Goal: Transaction & Acquisition: Book appointment/travel/reservation

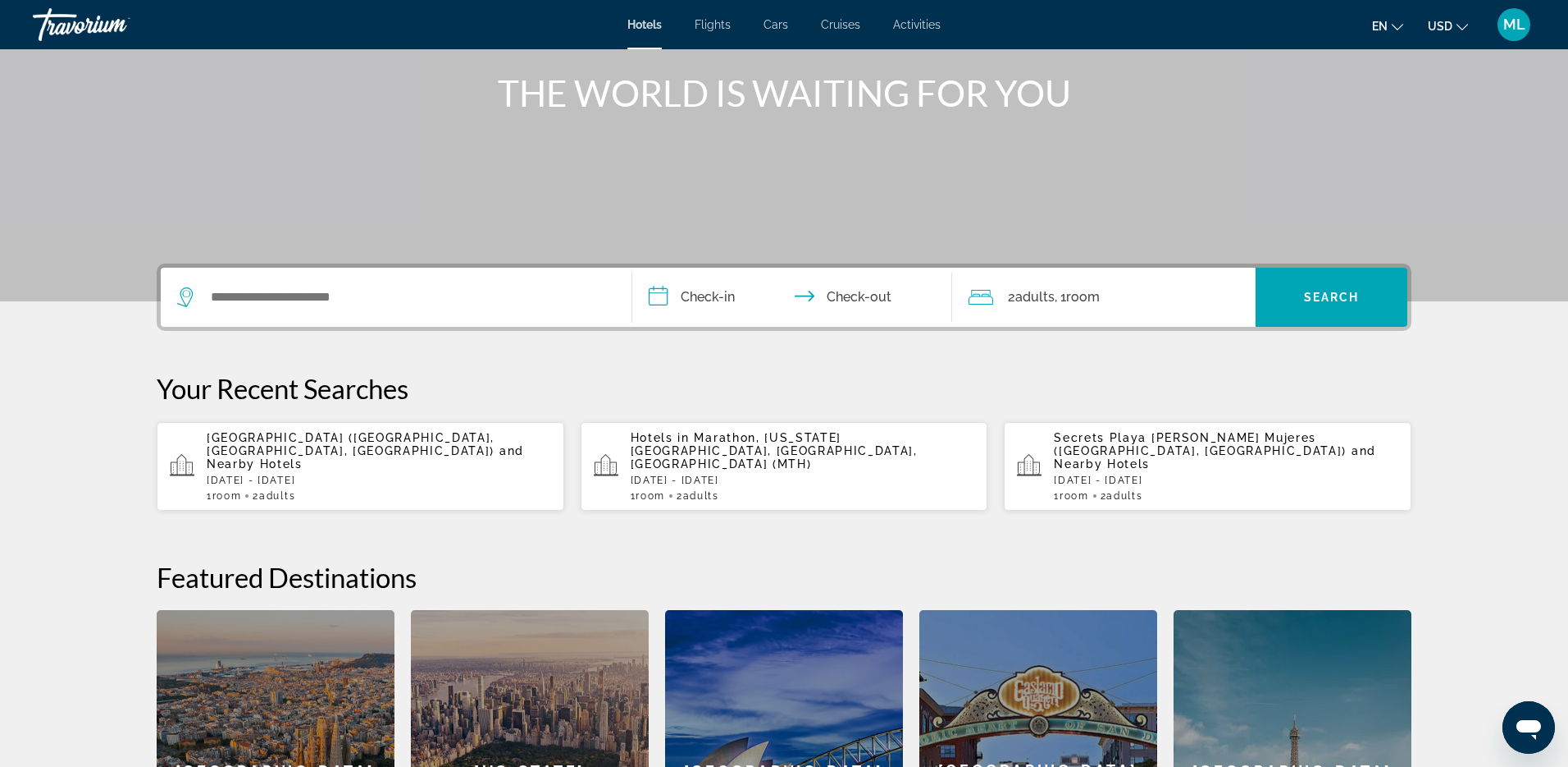
scroll to position [178, 0]
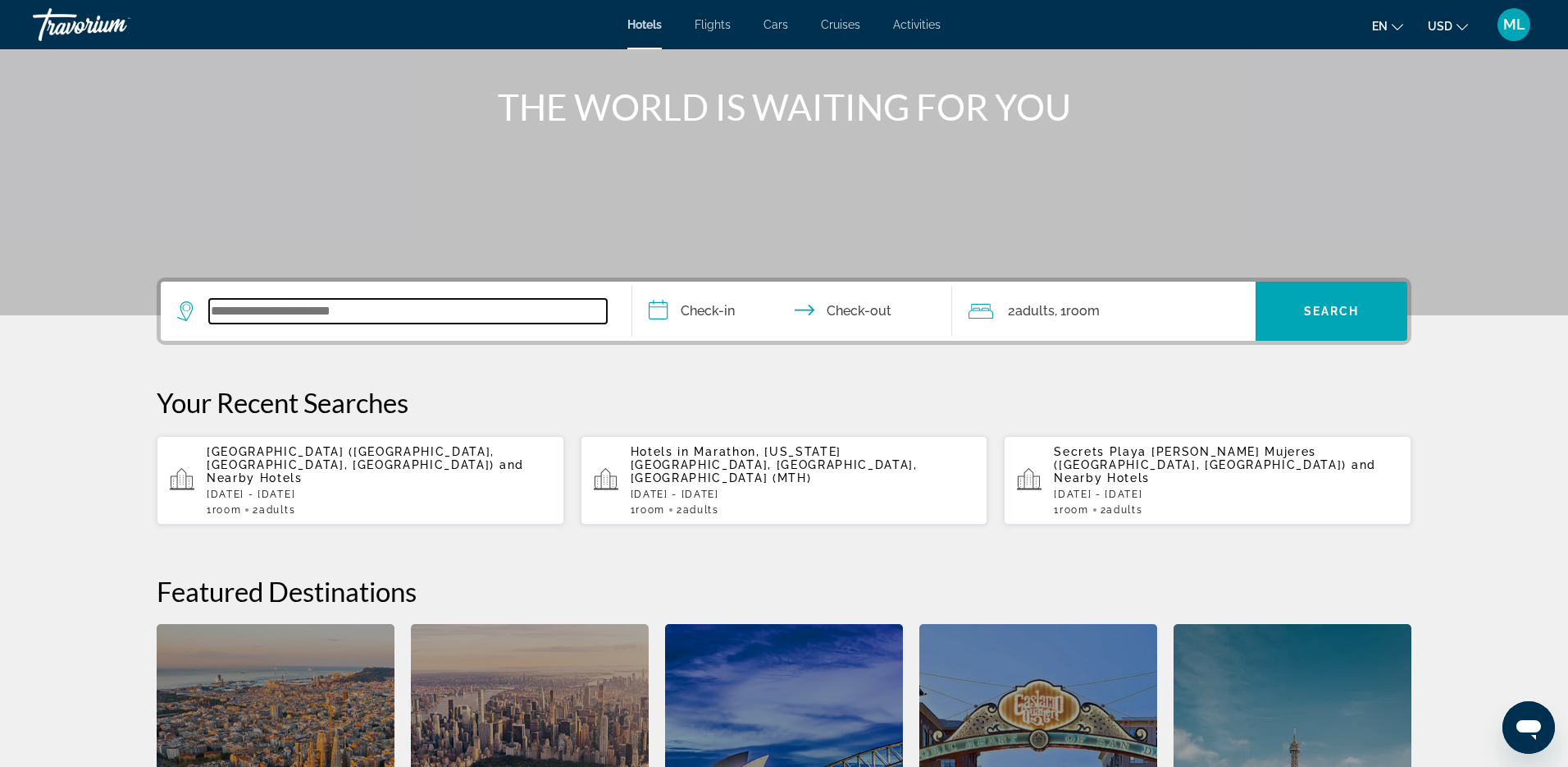
click at [397, 301] on input "Search widget" at bounding box center [408, 310] width 398 height 24
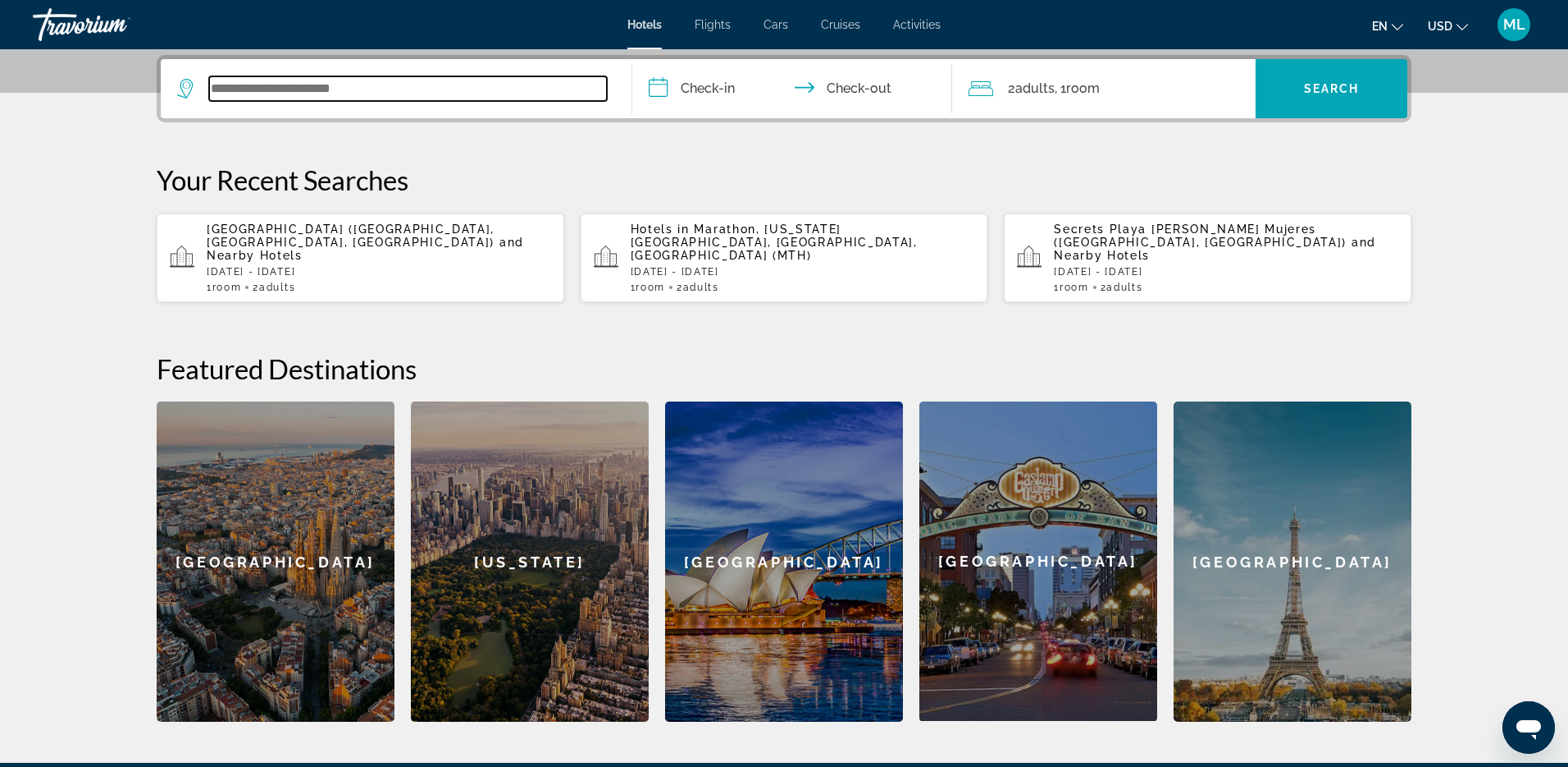
scroll to position [401, 0]
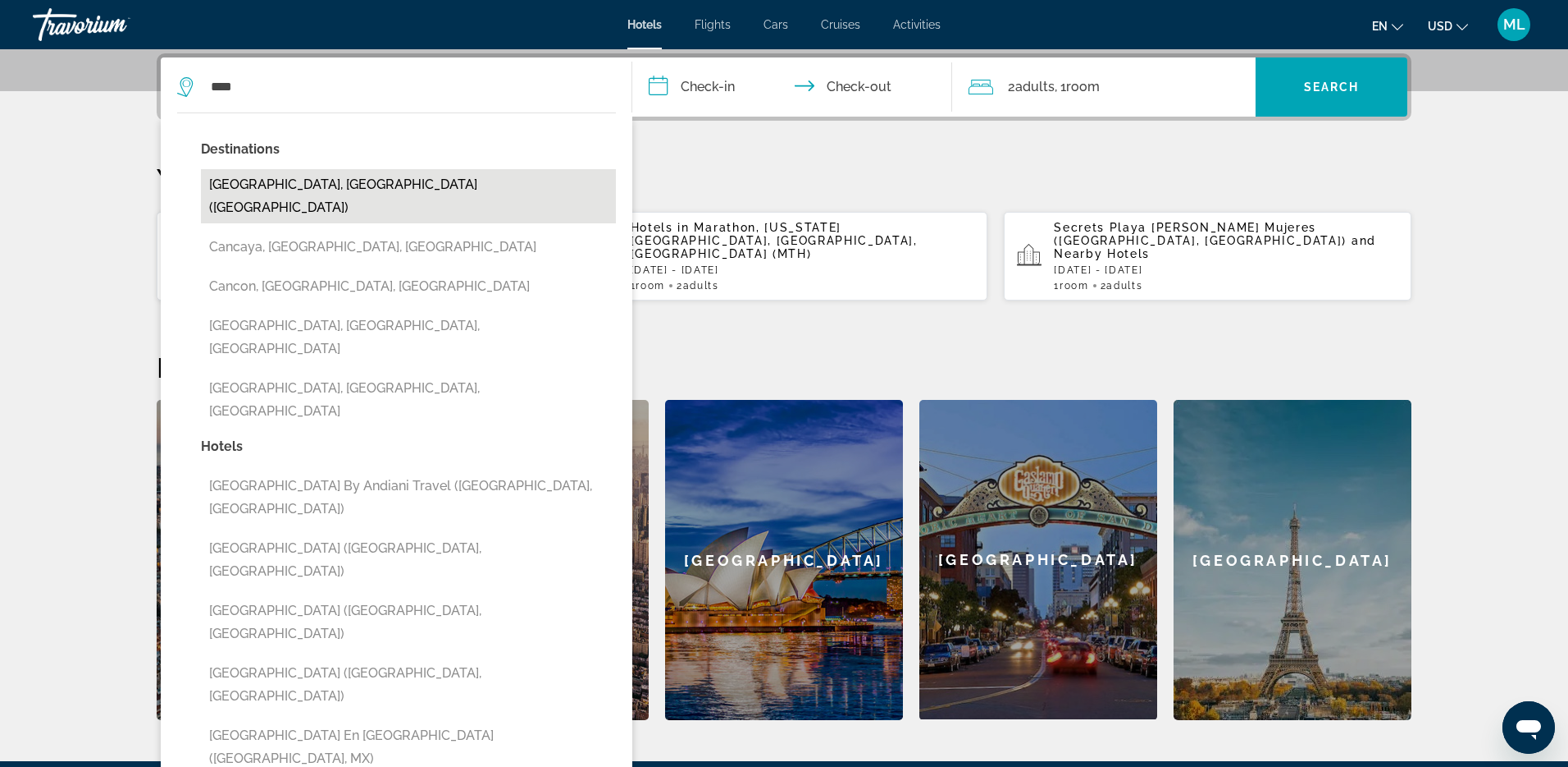
click at [256, 187] on button "[GEOGRAPHIC_DATA], [GEOGRAPHIC_DATA] ([GEOGRAPHIC_DATA])" at bounding box center [408, 196] width 415 height 54
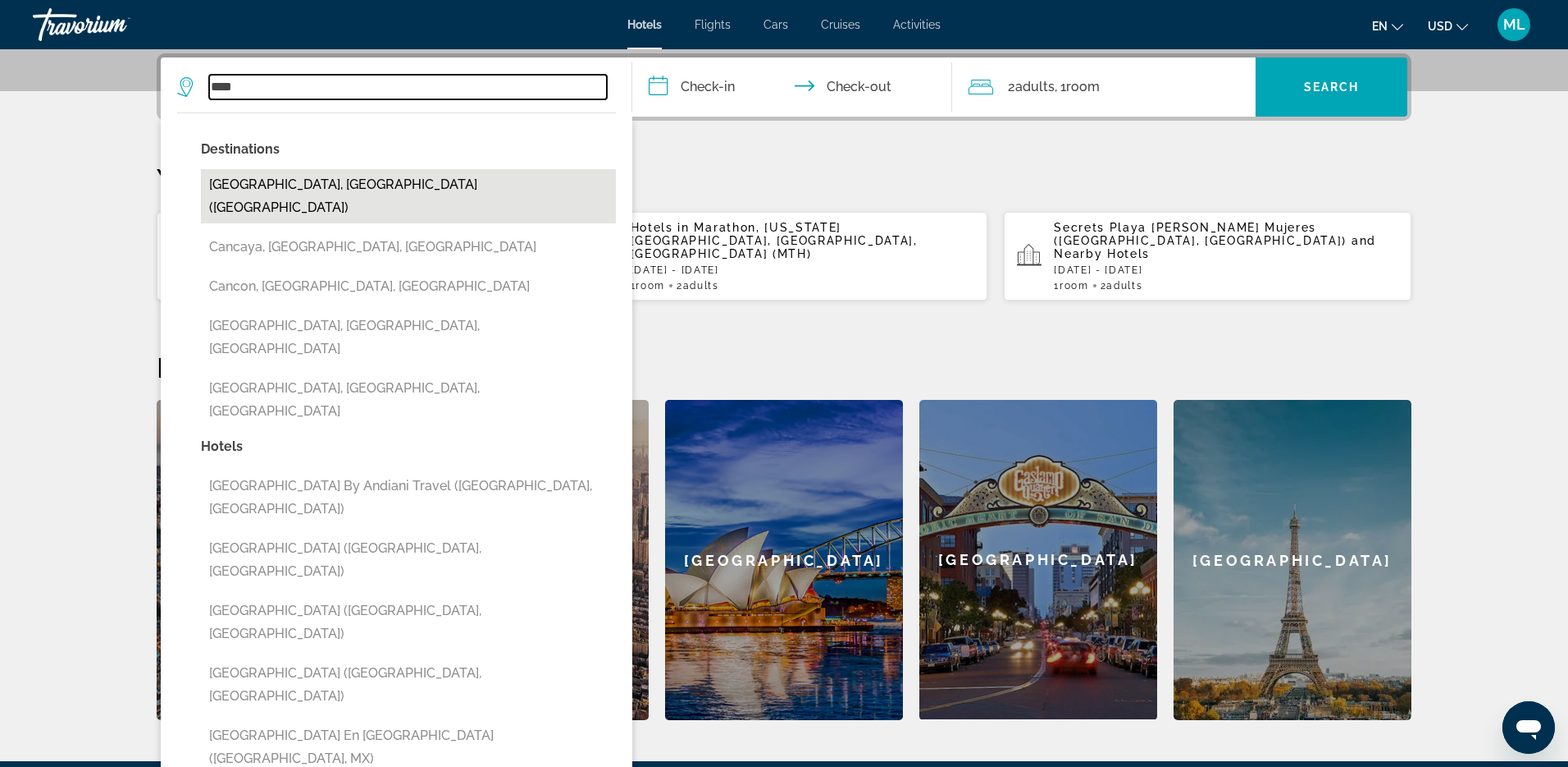
type input "**********"
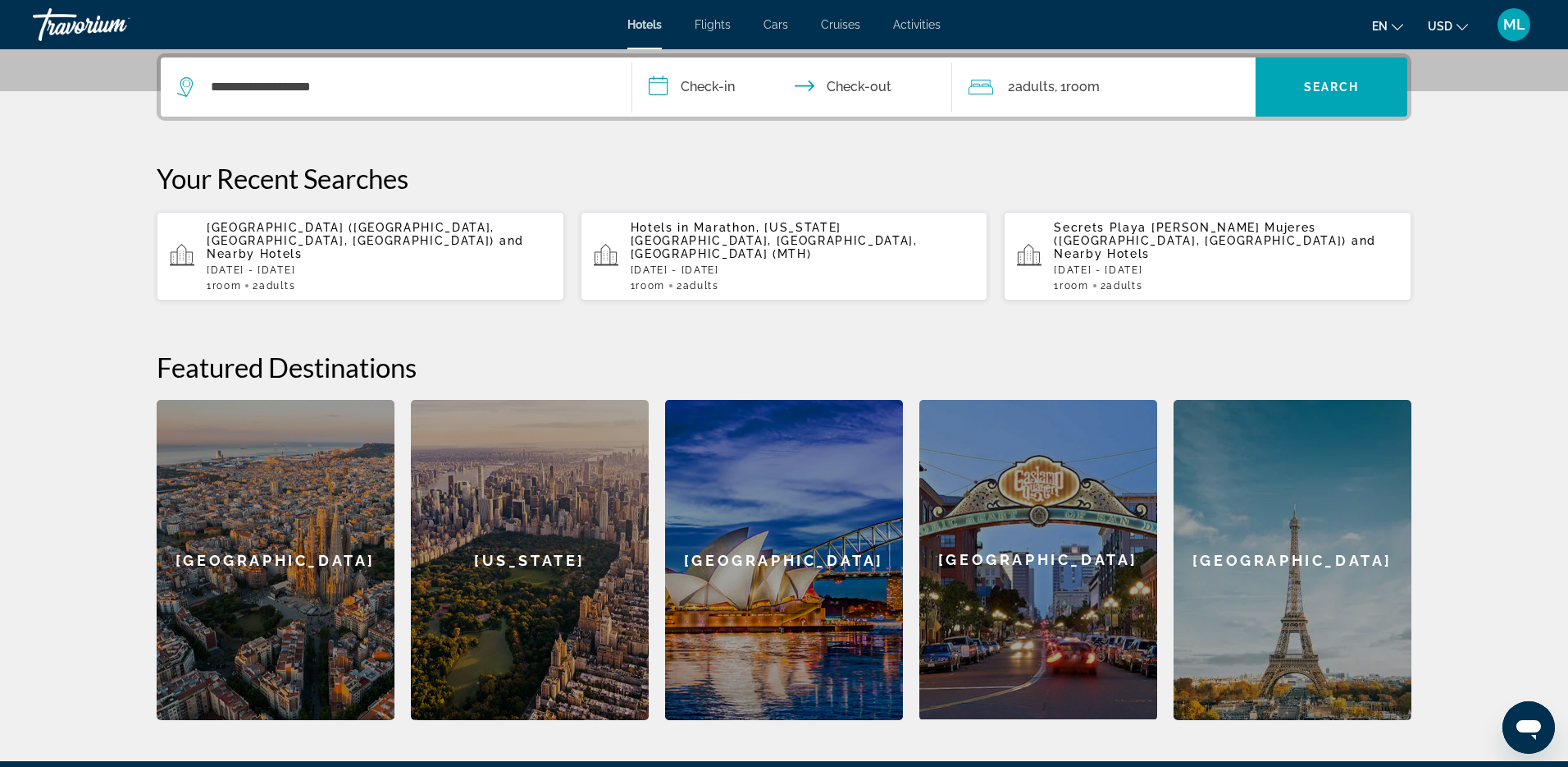
click at [694, 83] on input "**********" at bounding box center [795, 89] width 326 height 64
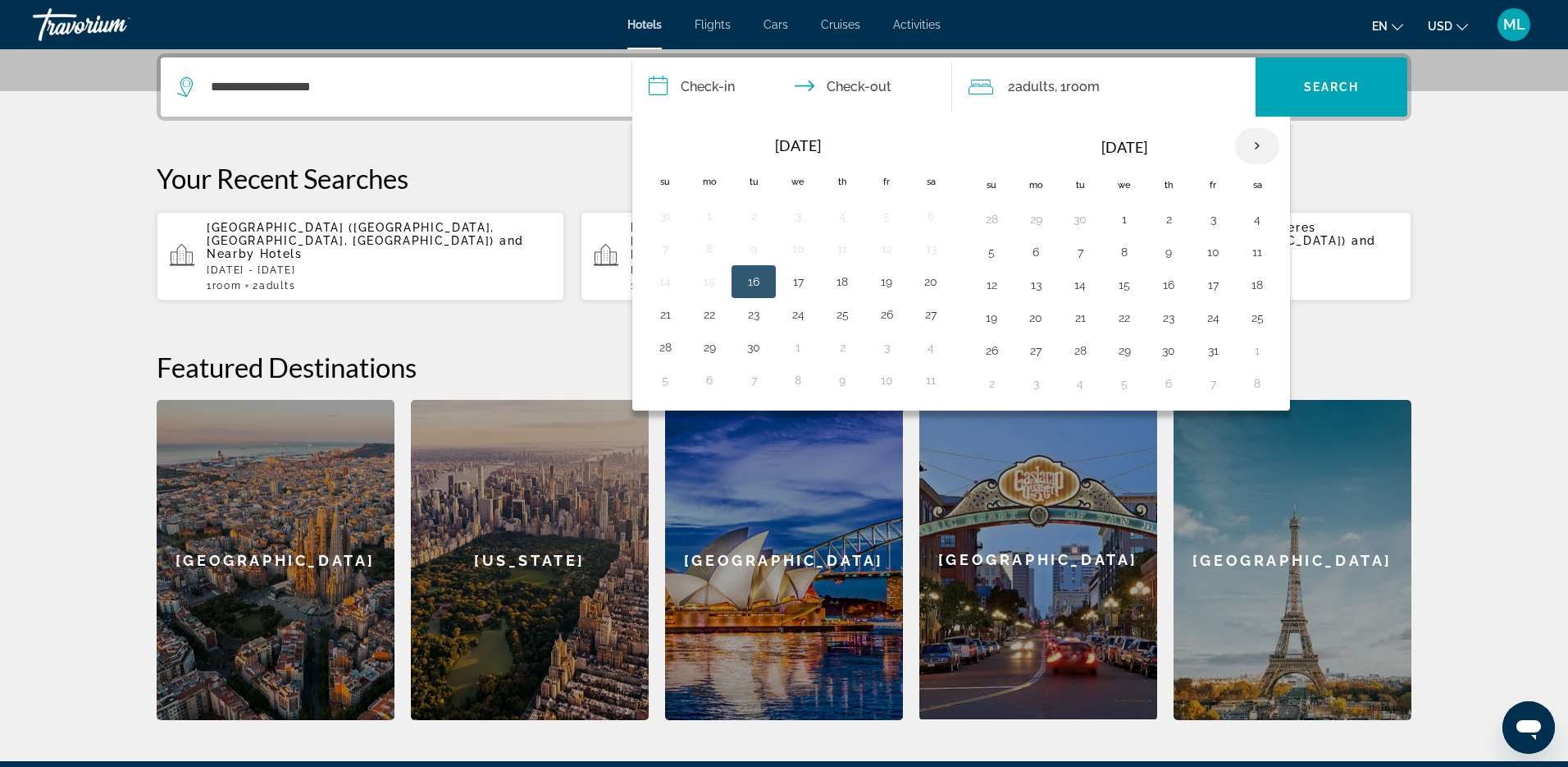
click at [1246, 147] on th "Next month" at bounding box center [1257, 146] width 44 height 36
click at [1259, 248] on button "8" at bounding box center [1257, 252] width 26 height 23
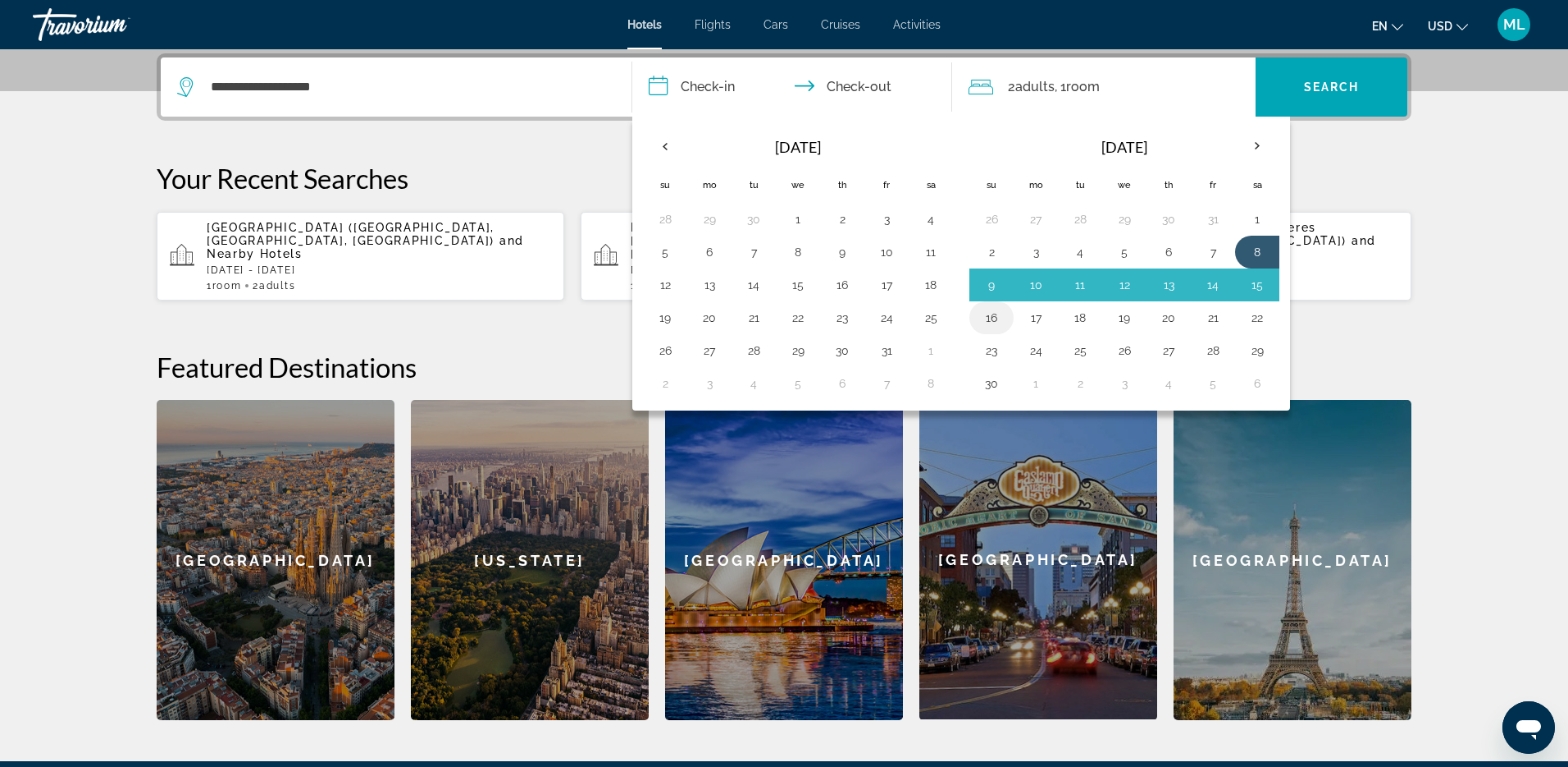
click at [1008, 318] on td "16" at bounding box center [992, 318] width 44 height 33
click at [992, 324] on button "16" at bounding box center [992, 318] width 26 height 23
type input "**********"
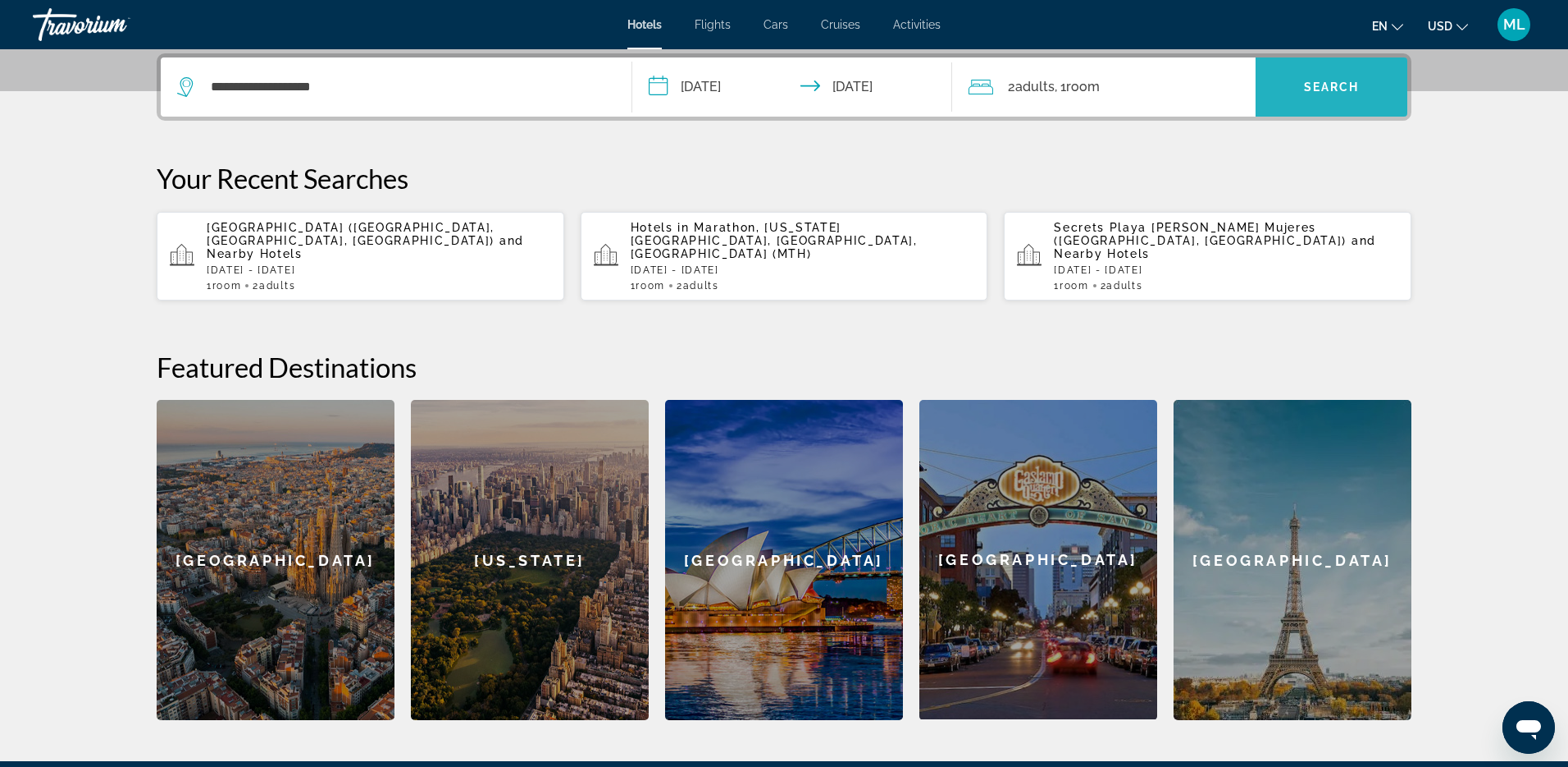
click at [1321, 98] on span "Search widget" at bounding box center [1331, 87] width 152 height 39
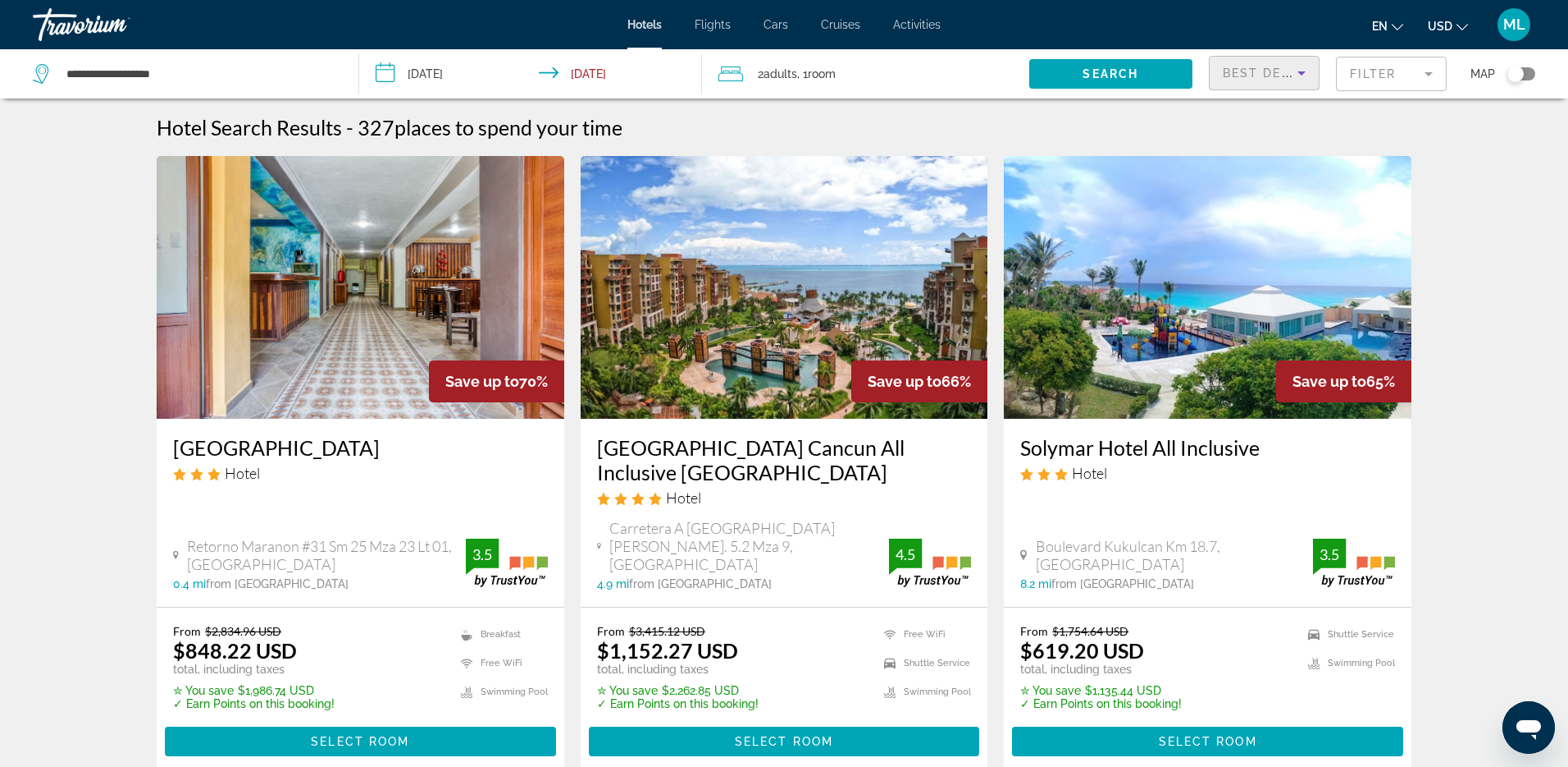
click at [1283, 72] on span "Best Deals" at bounding box center [1265, 73] width 85 height 13
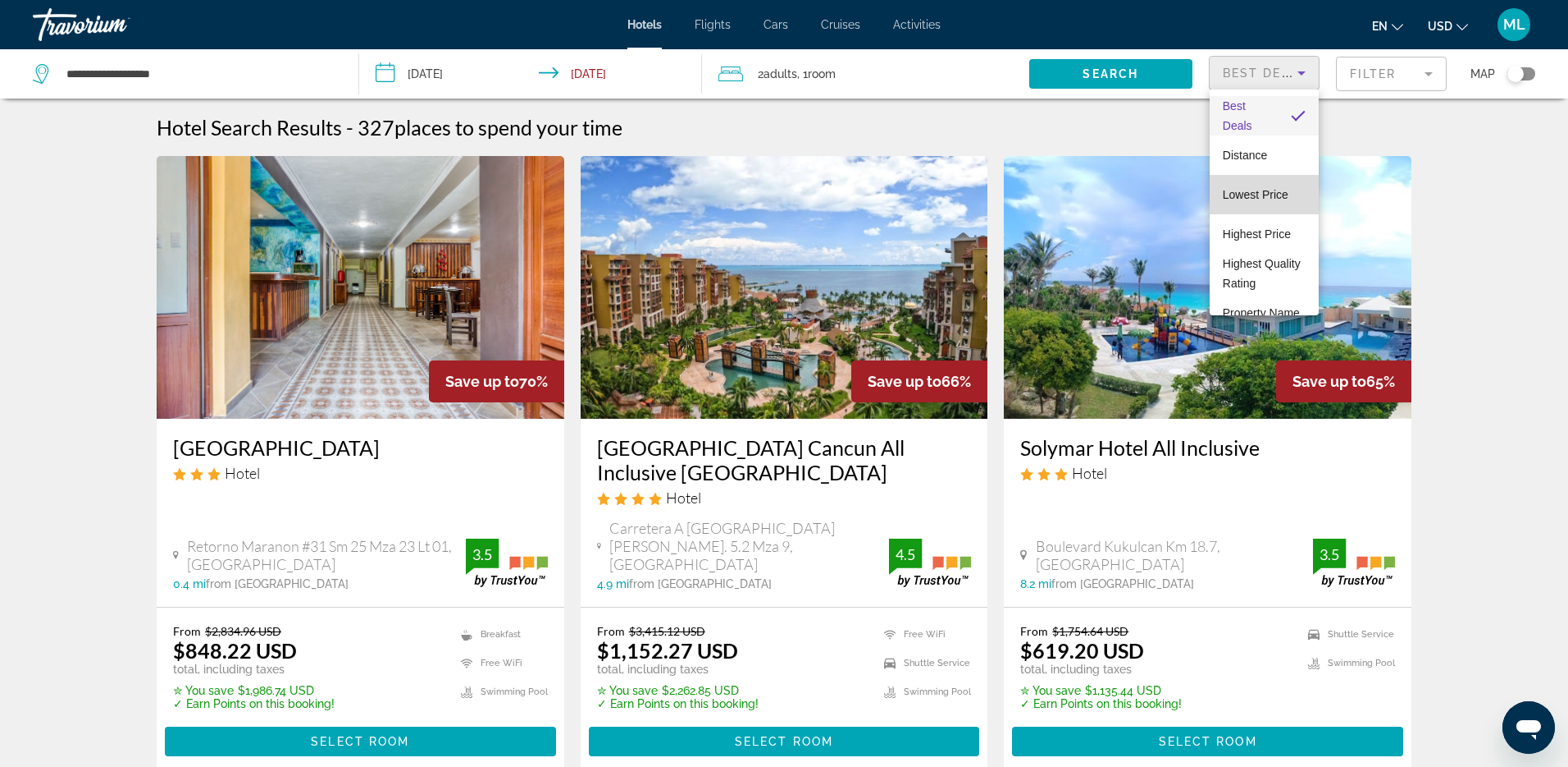
click at [1262, 192] on span "Lowest Price" at bounding box center [1255, 195] width 65 height 13
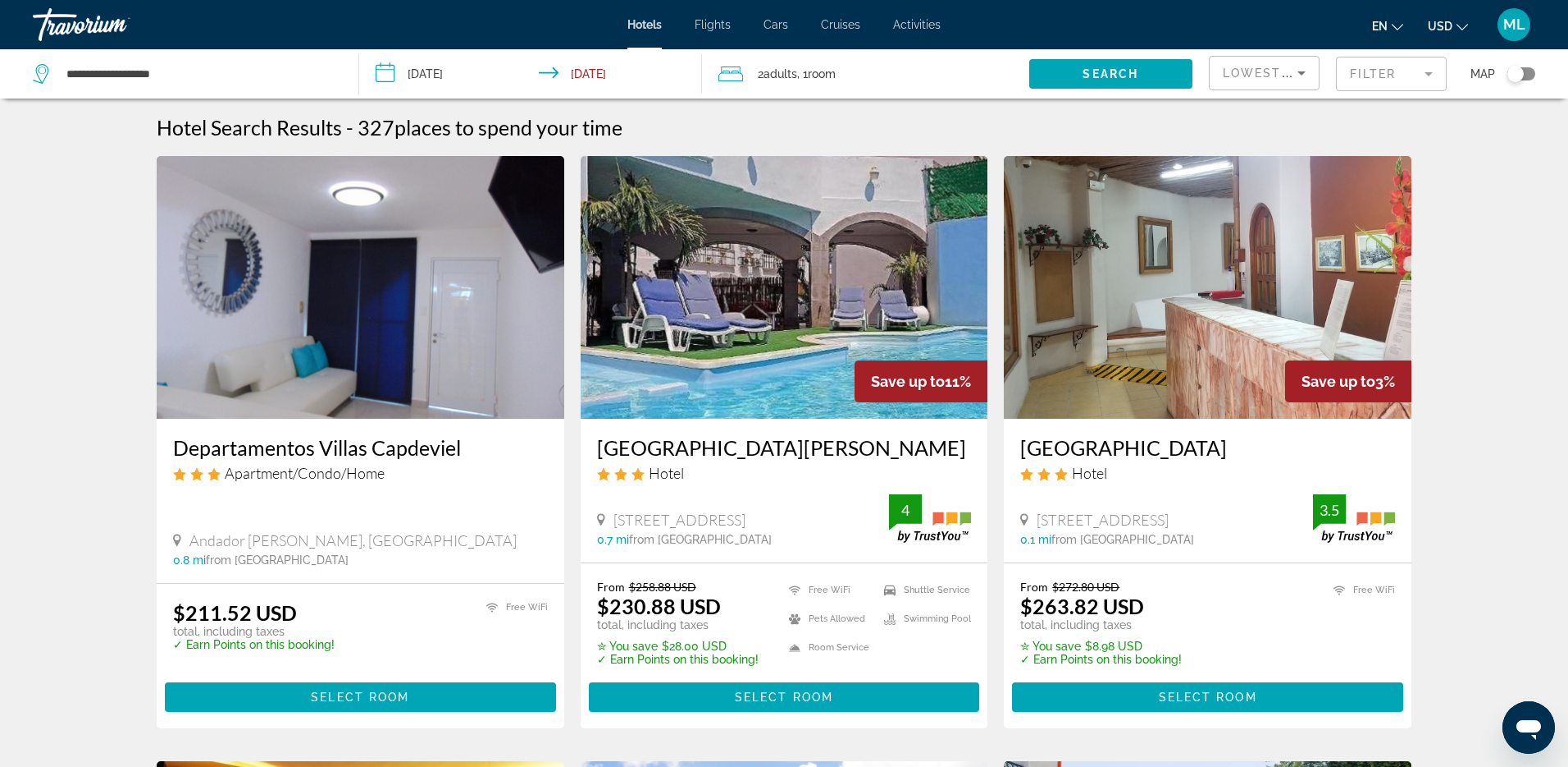
click at [1418, 83] on mat-form-field "Filter" at bounding box center [1391, 74] width 111 height 34
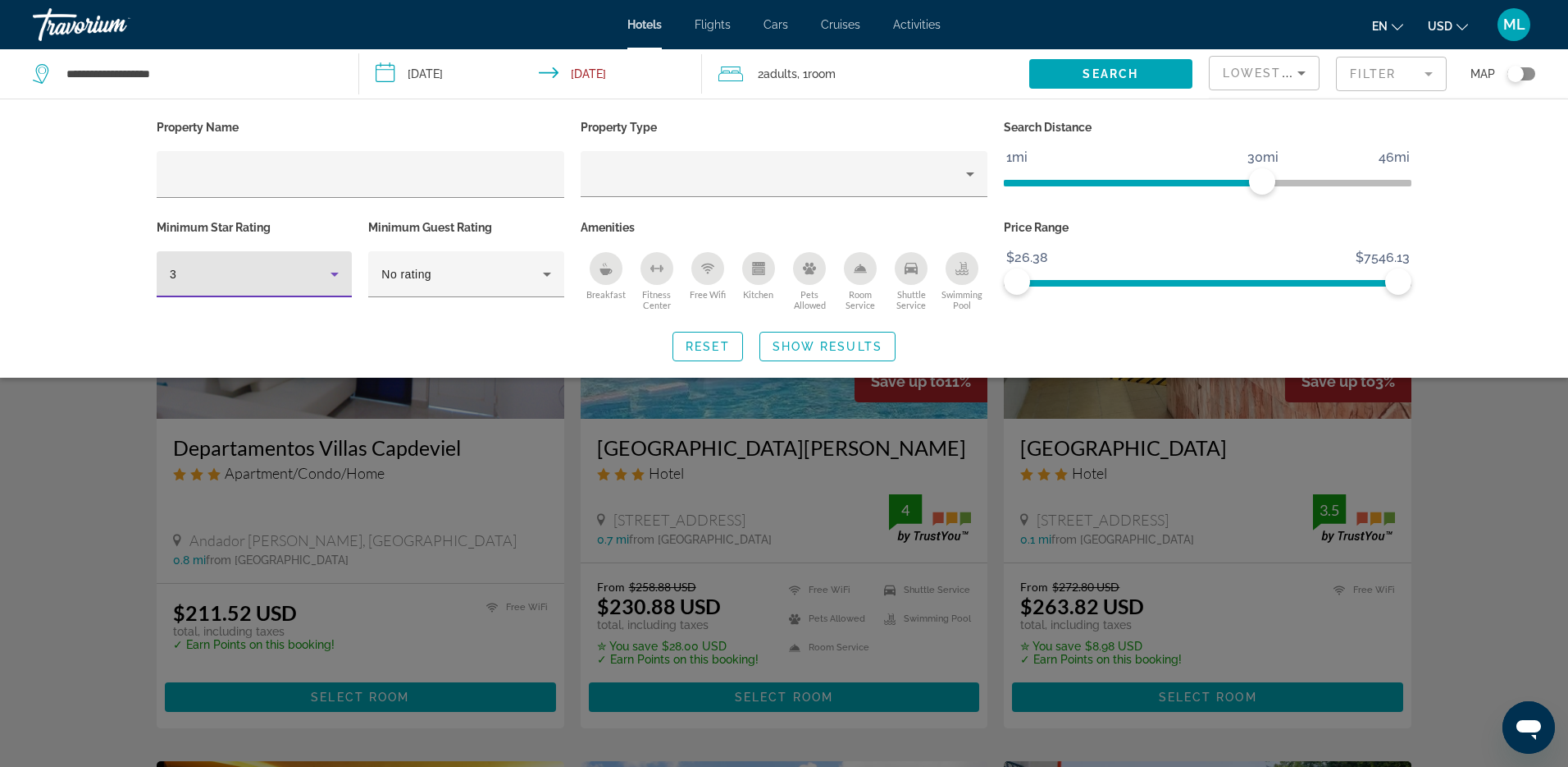
click at [246, 275] on div "3" at bounding box center [249, 275] width 160 height 20
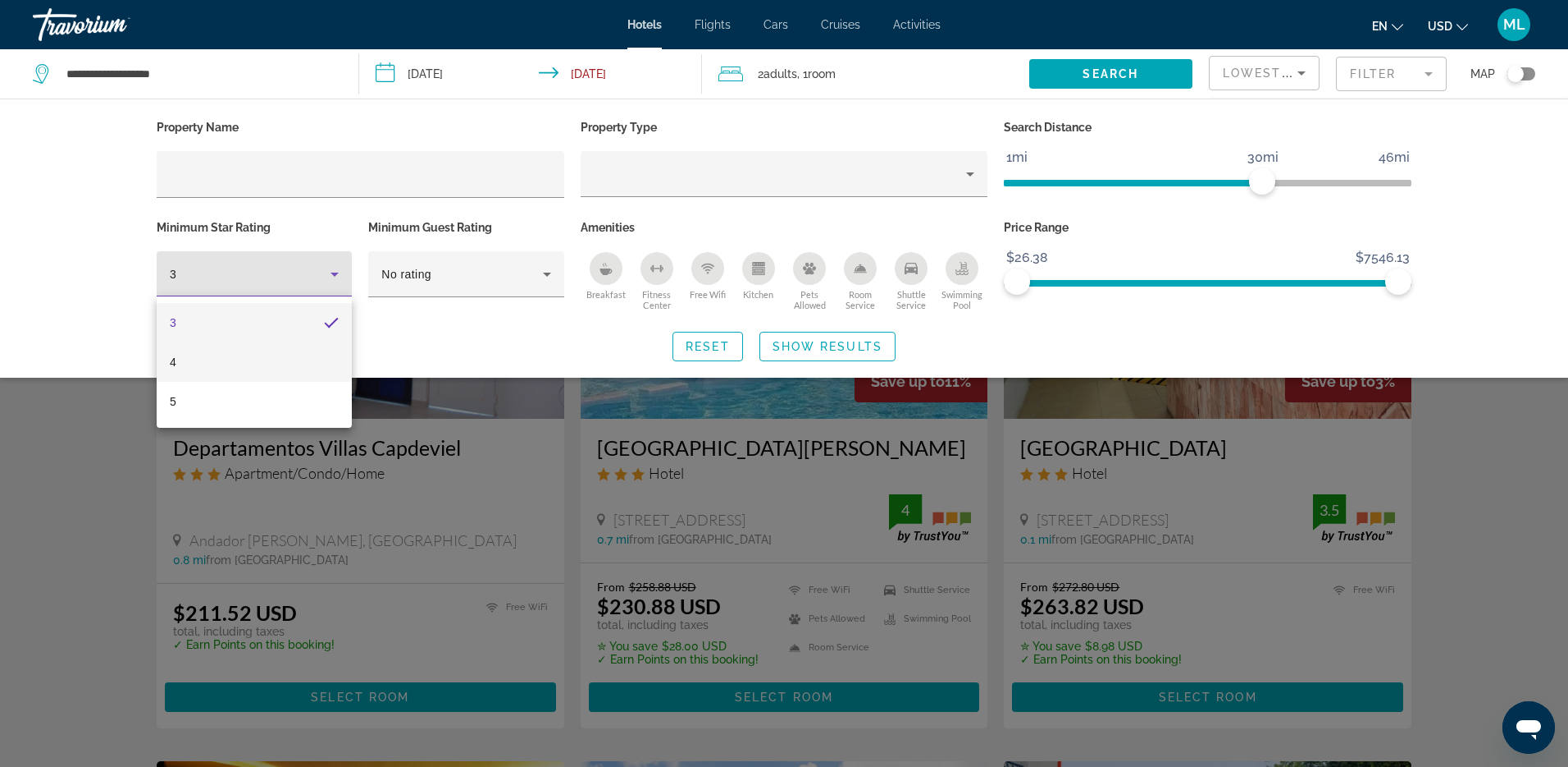
click at [186, 365] on mat-option "4" at bounding box center [255, 362] width 195 height 39
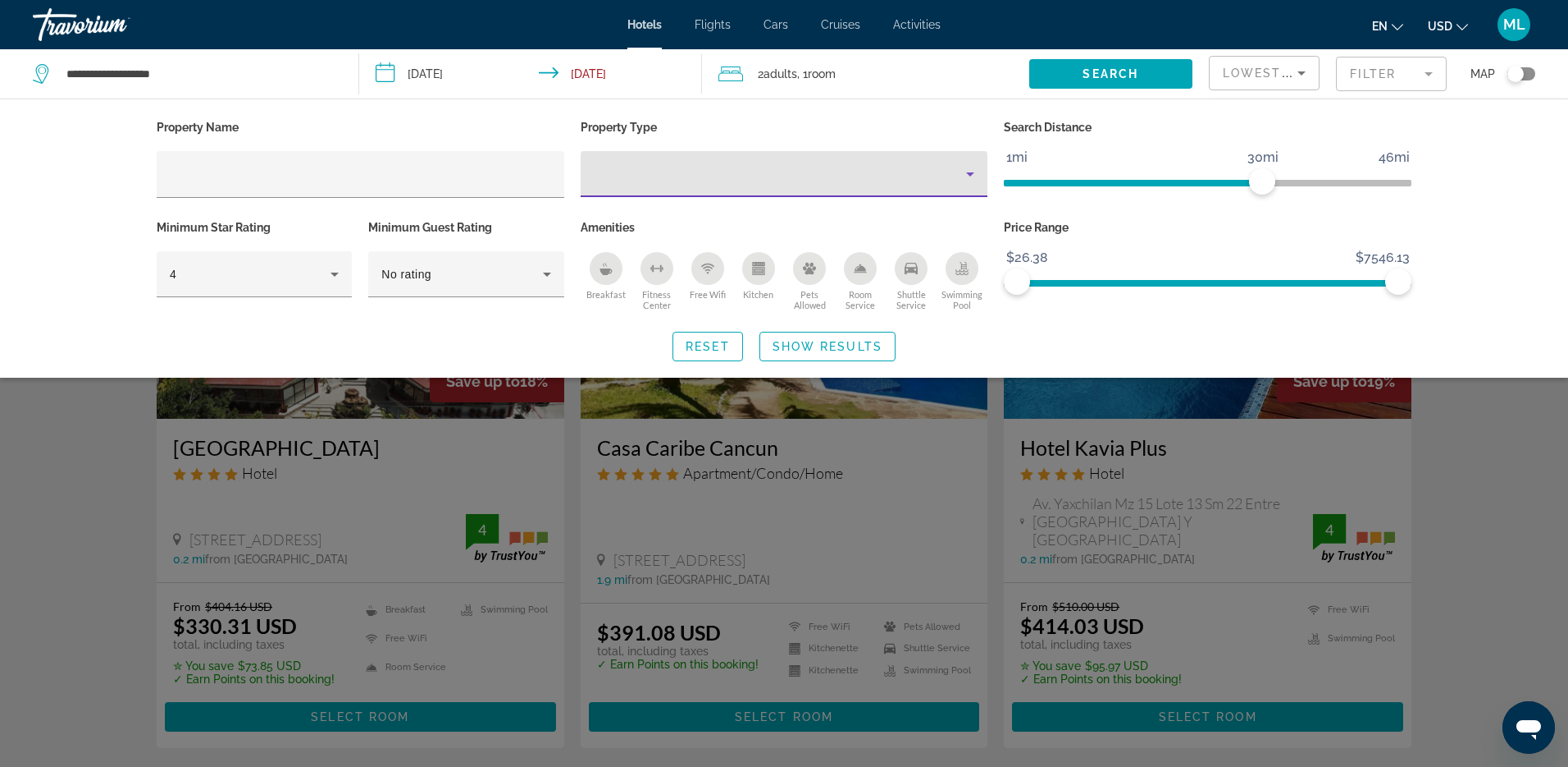
click at [738, 177] on div "Property type" at bounding box center [780, 174] width 373 height 20
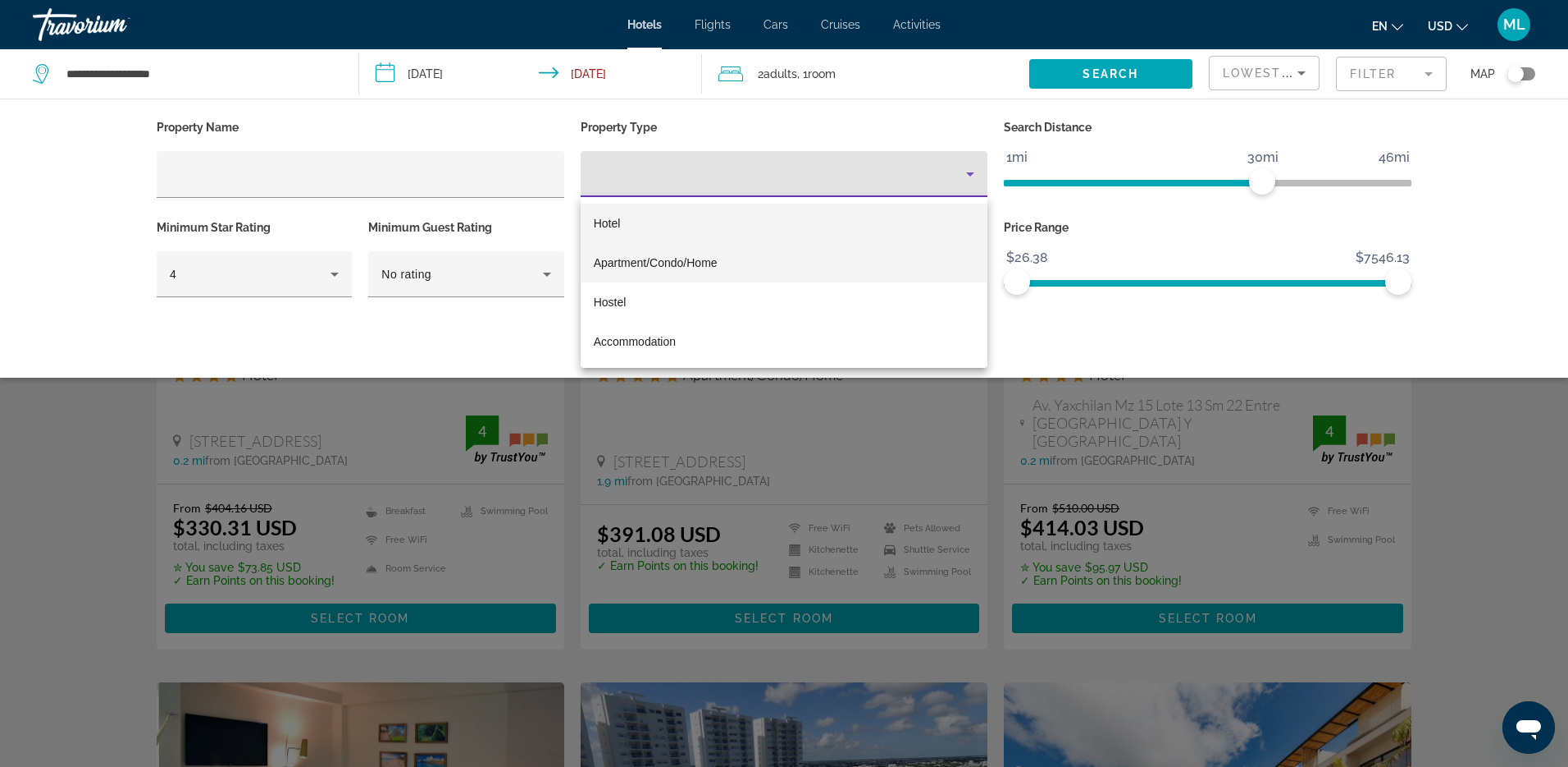
scroll to position [104, 0]
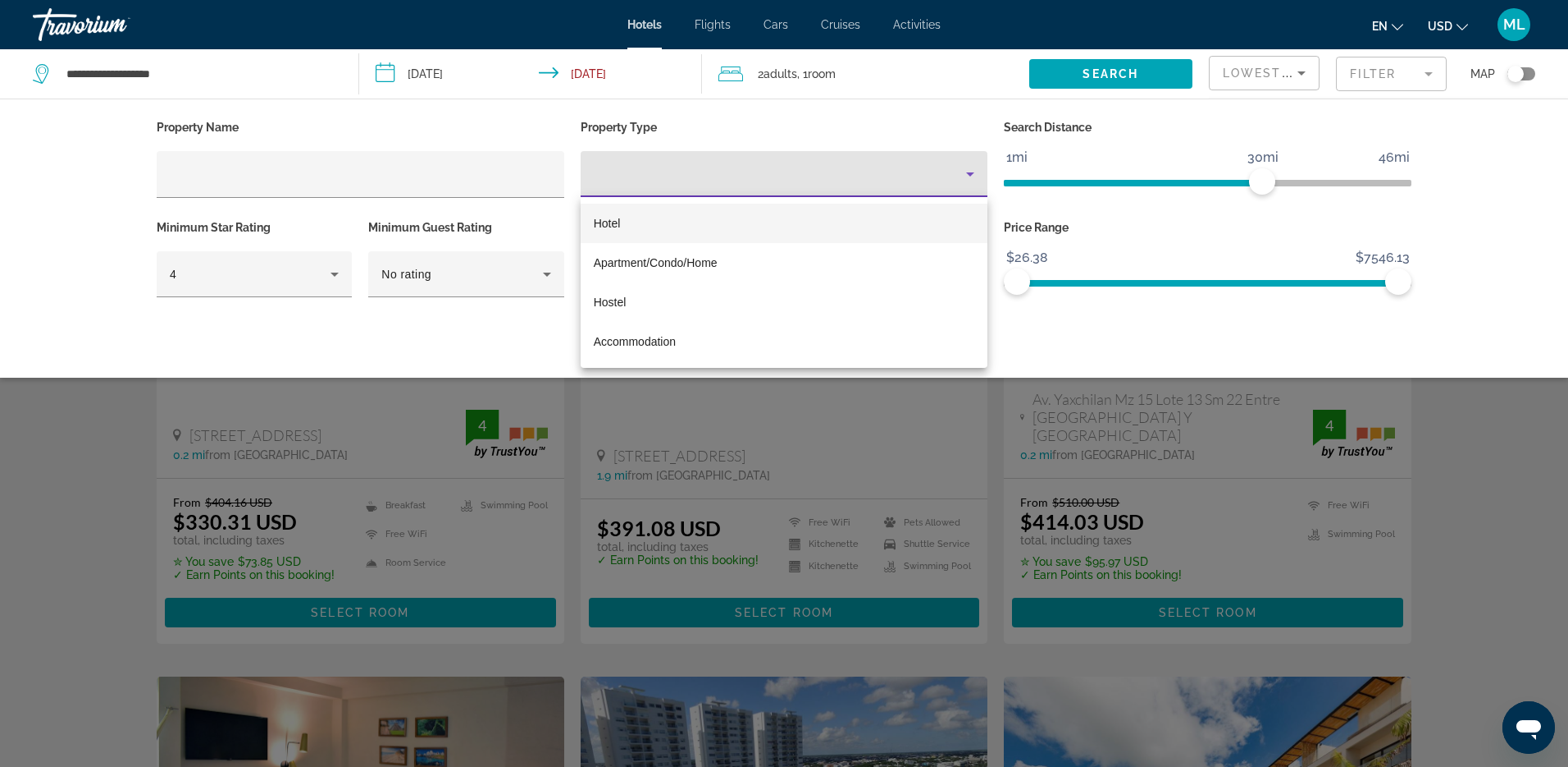
click at [306, 158] on div at bounding box center [784, 383] width 1568 height 767
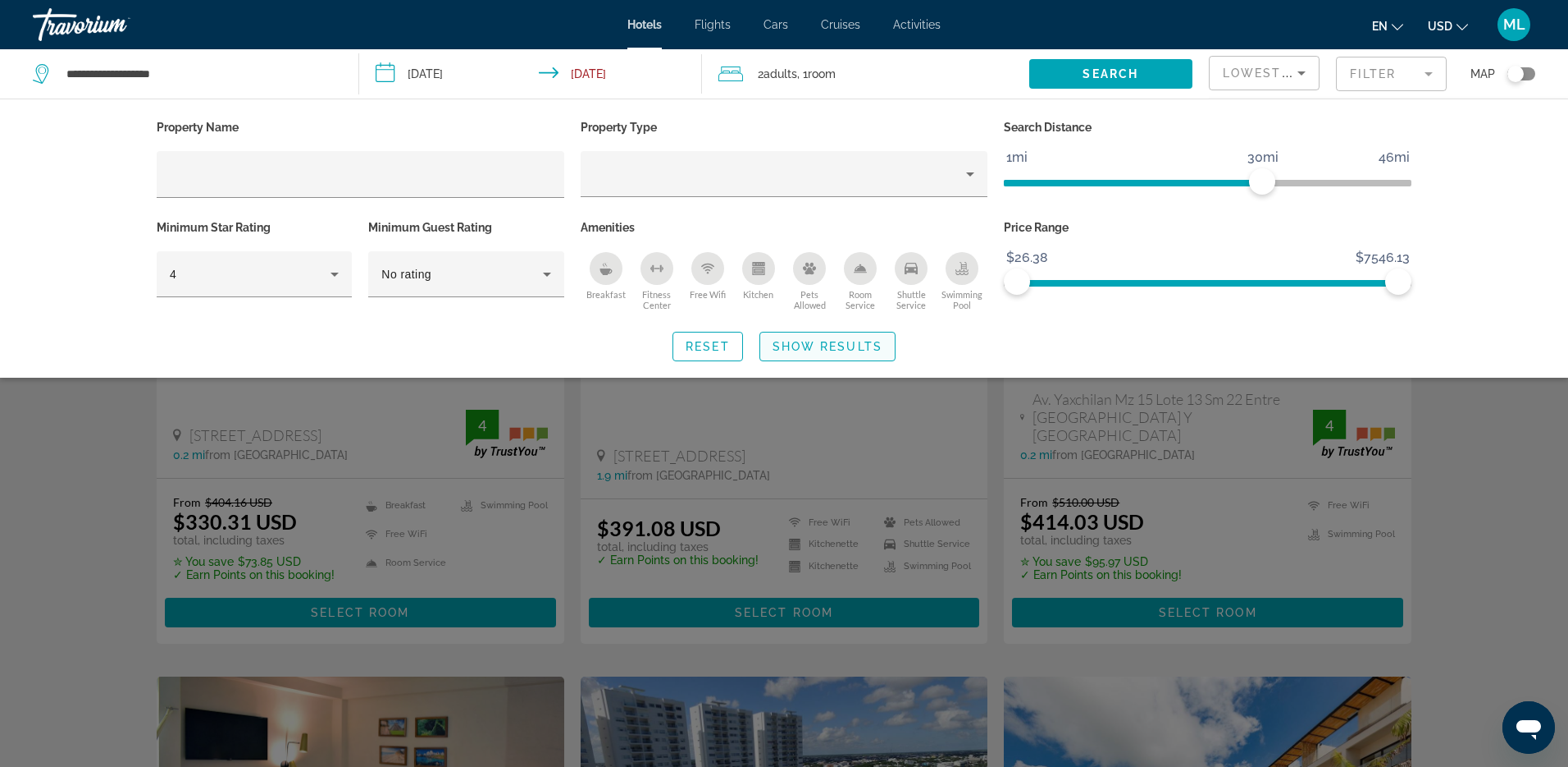
click at [798, 353] on span "Search widget" at bounding box center [827, 346] width 134 height 39
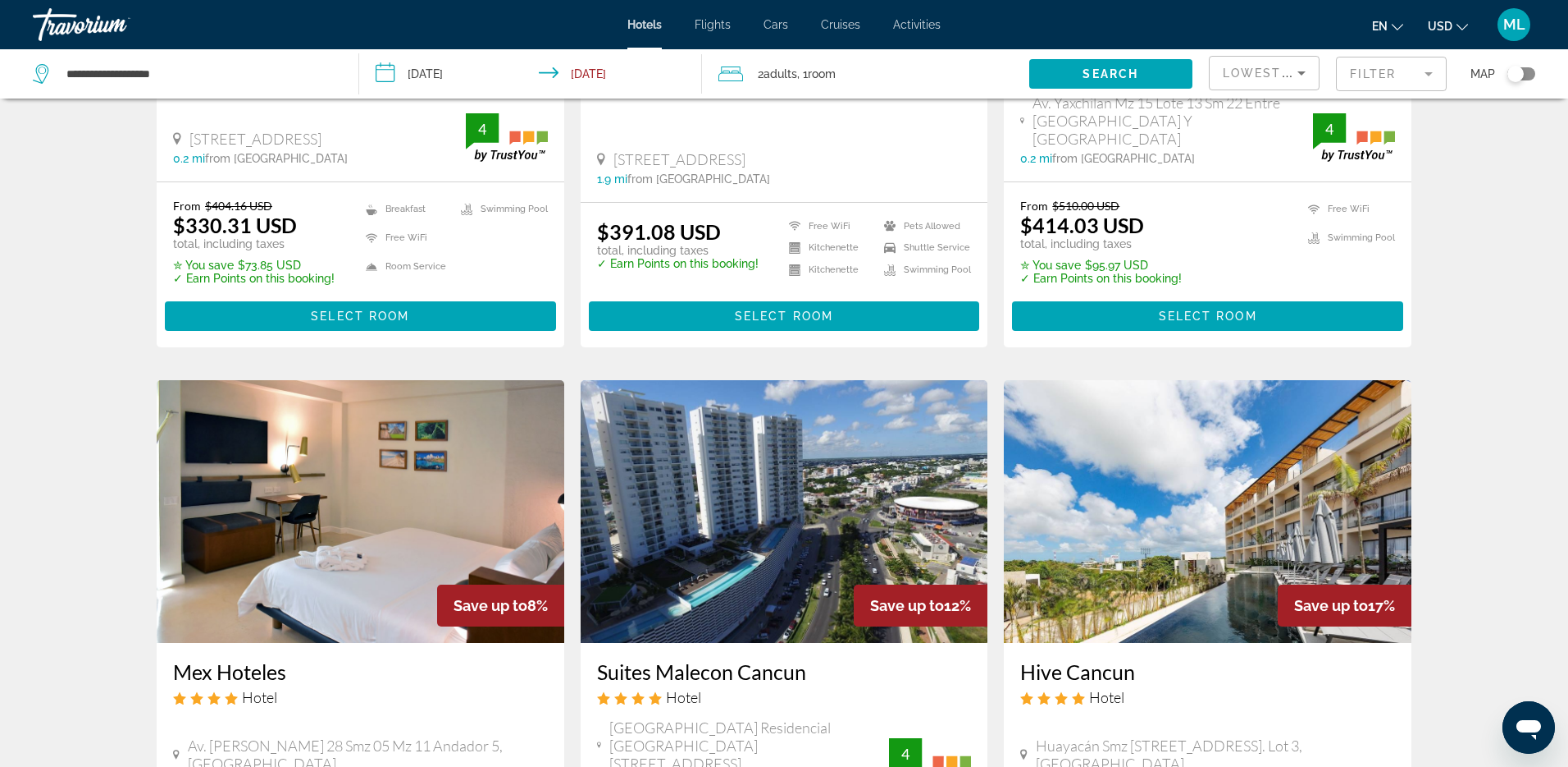
scroll to position [0, 0]
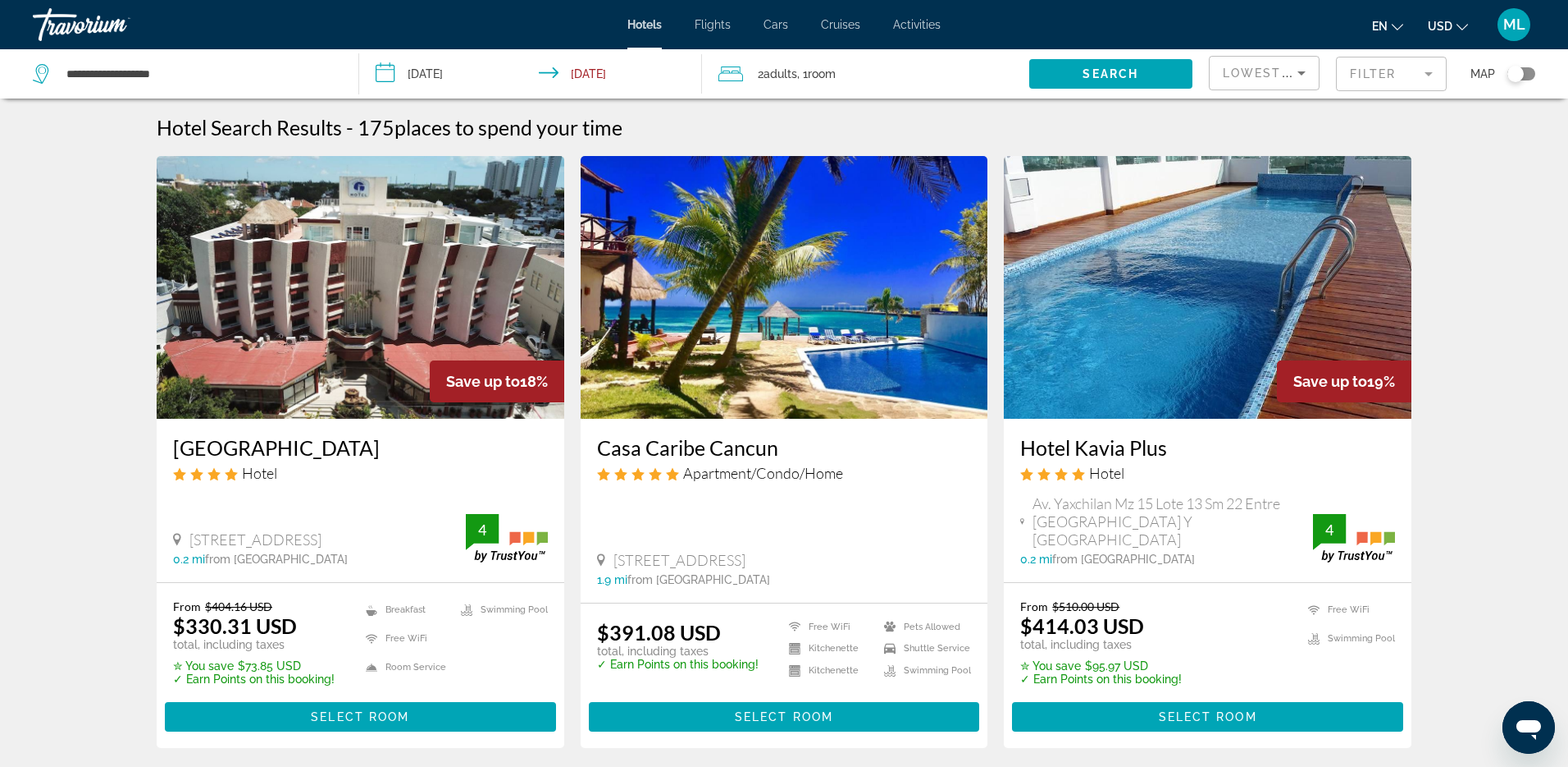
click at [1379, 75] on mat-form-field "Filter" at bounding box center [1391, 74] width 111 height 34
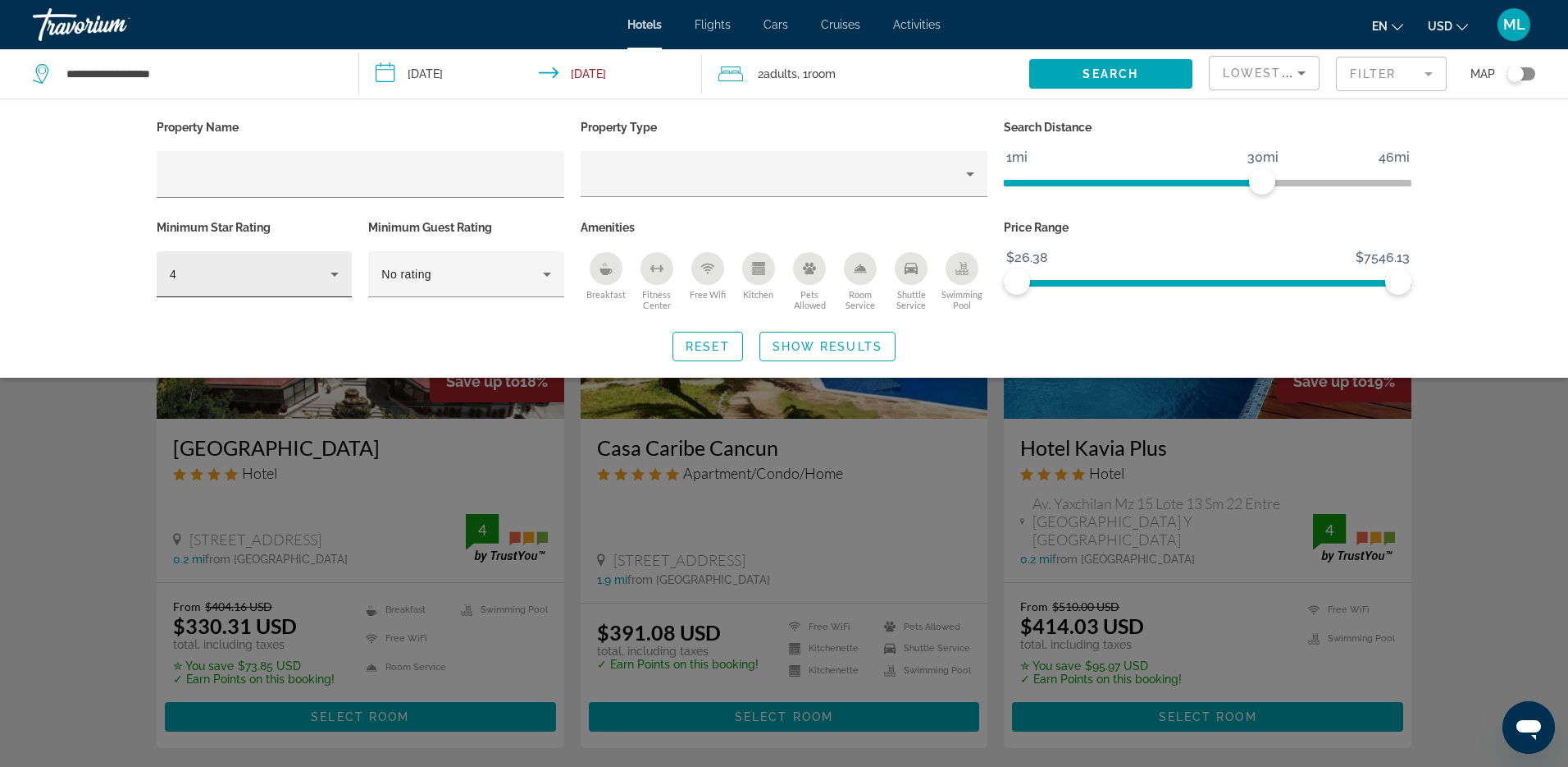
click at [169, 280] on div "4" at bounding box center [255, 274] width 195 height 46
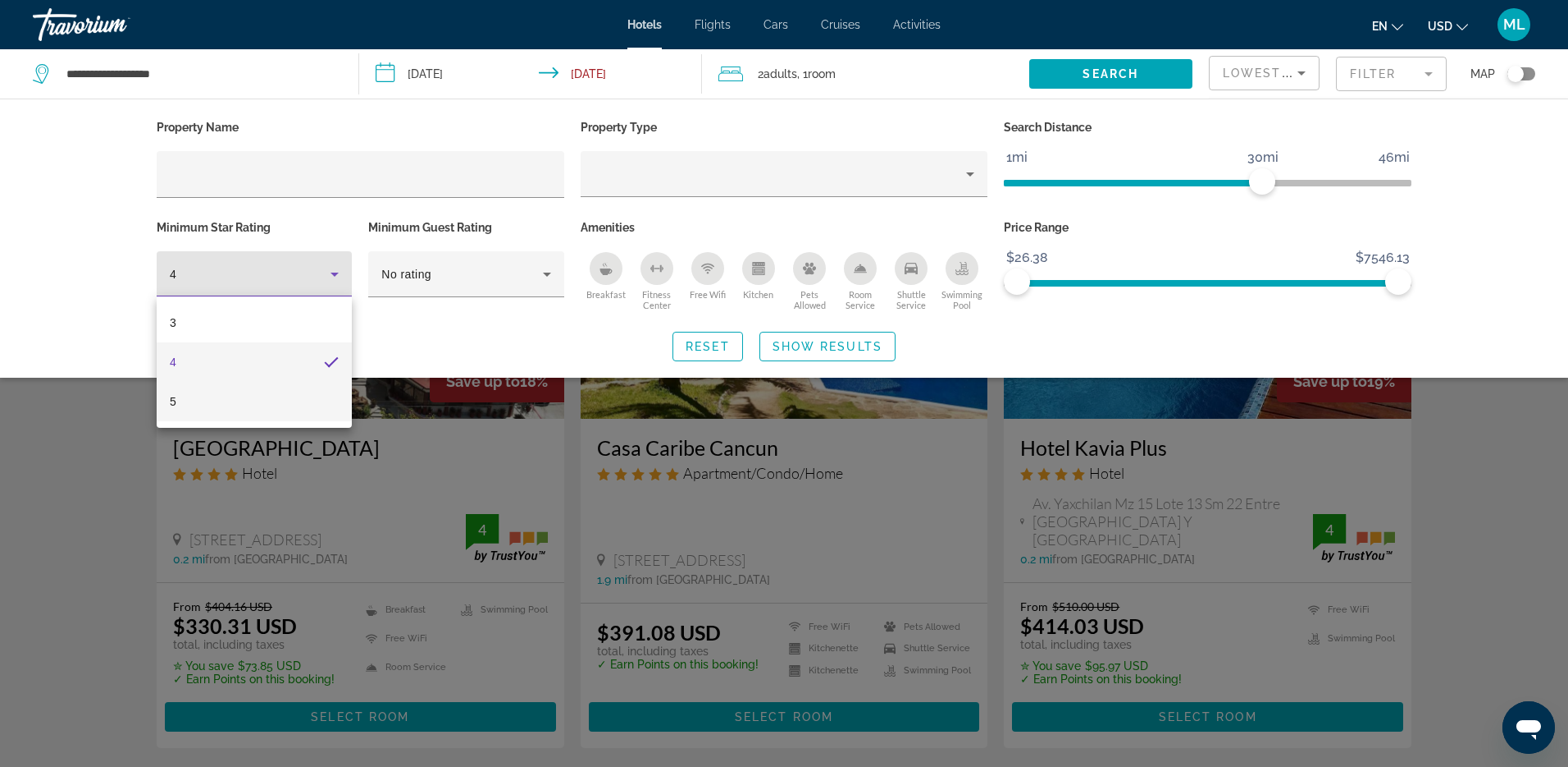
click at [169, 401] on span "5" at bounding box center [172, 401] width 6 height 20
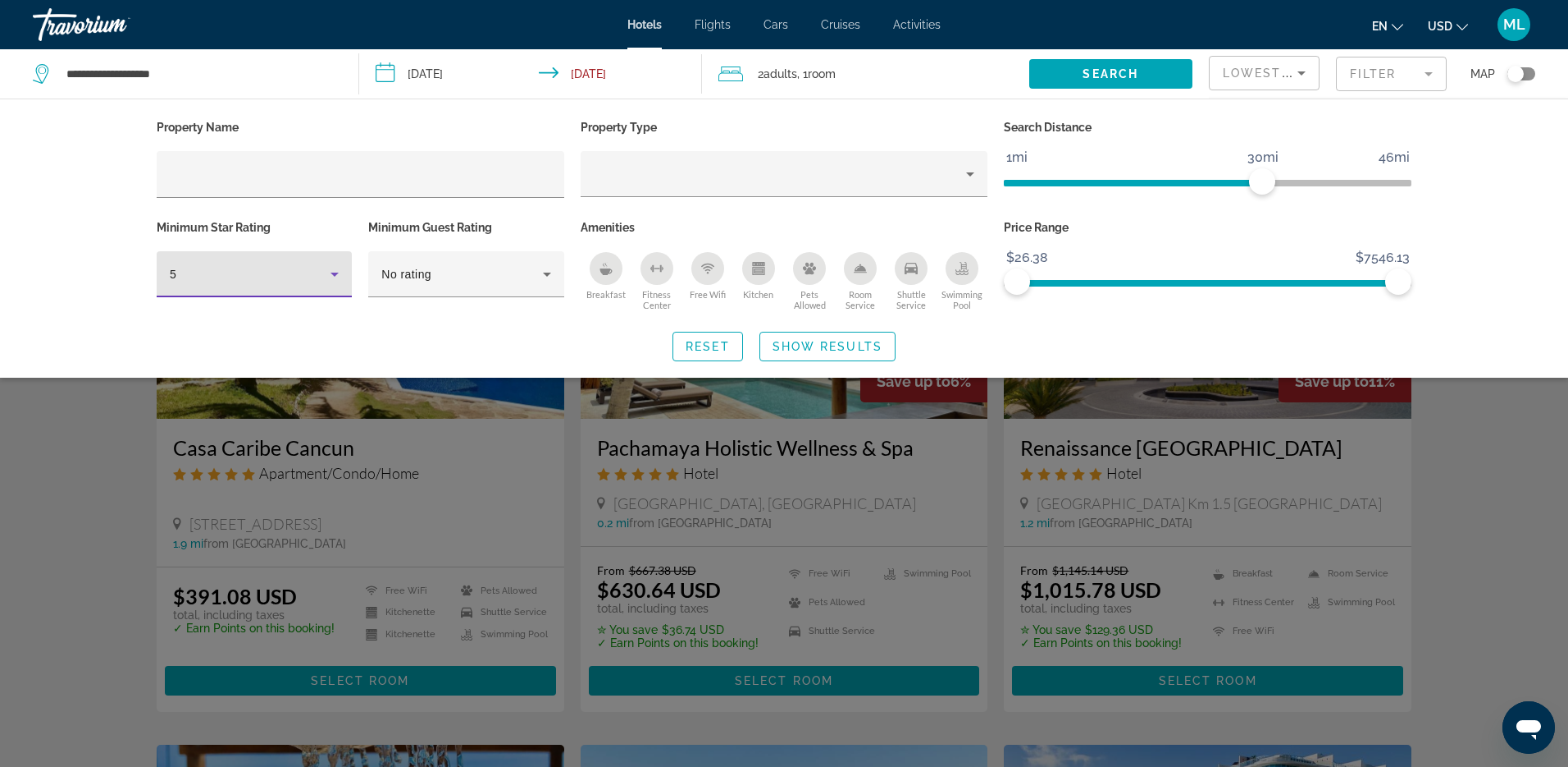
click at [28, 527] on div "Search widget" at bounding box center [784, 506] width 1568 height 520
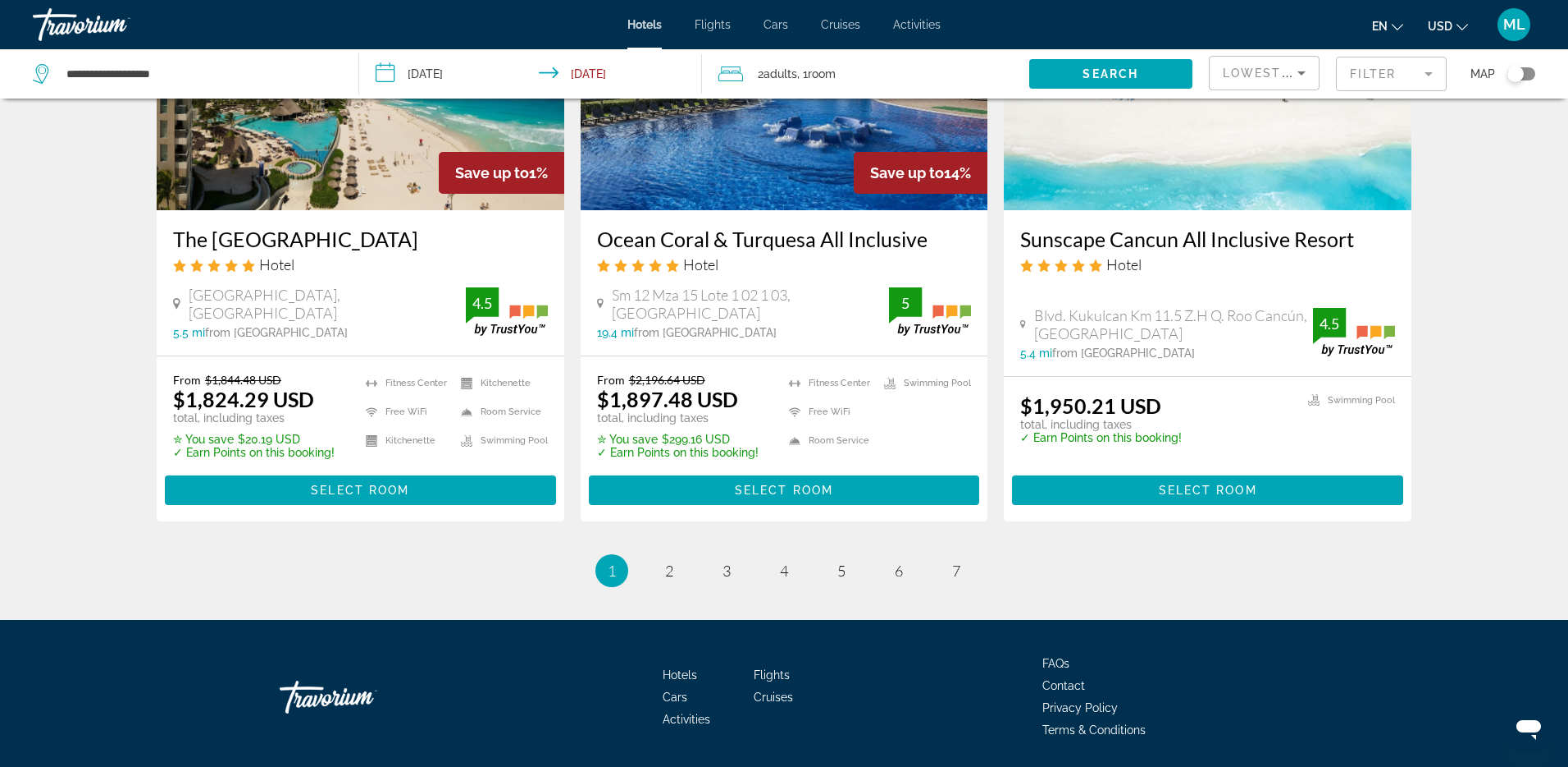
scroll to position [2038, 0]
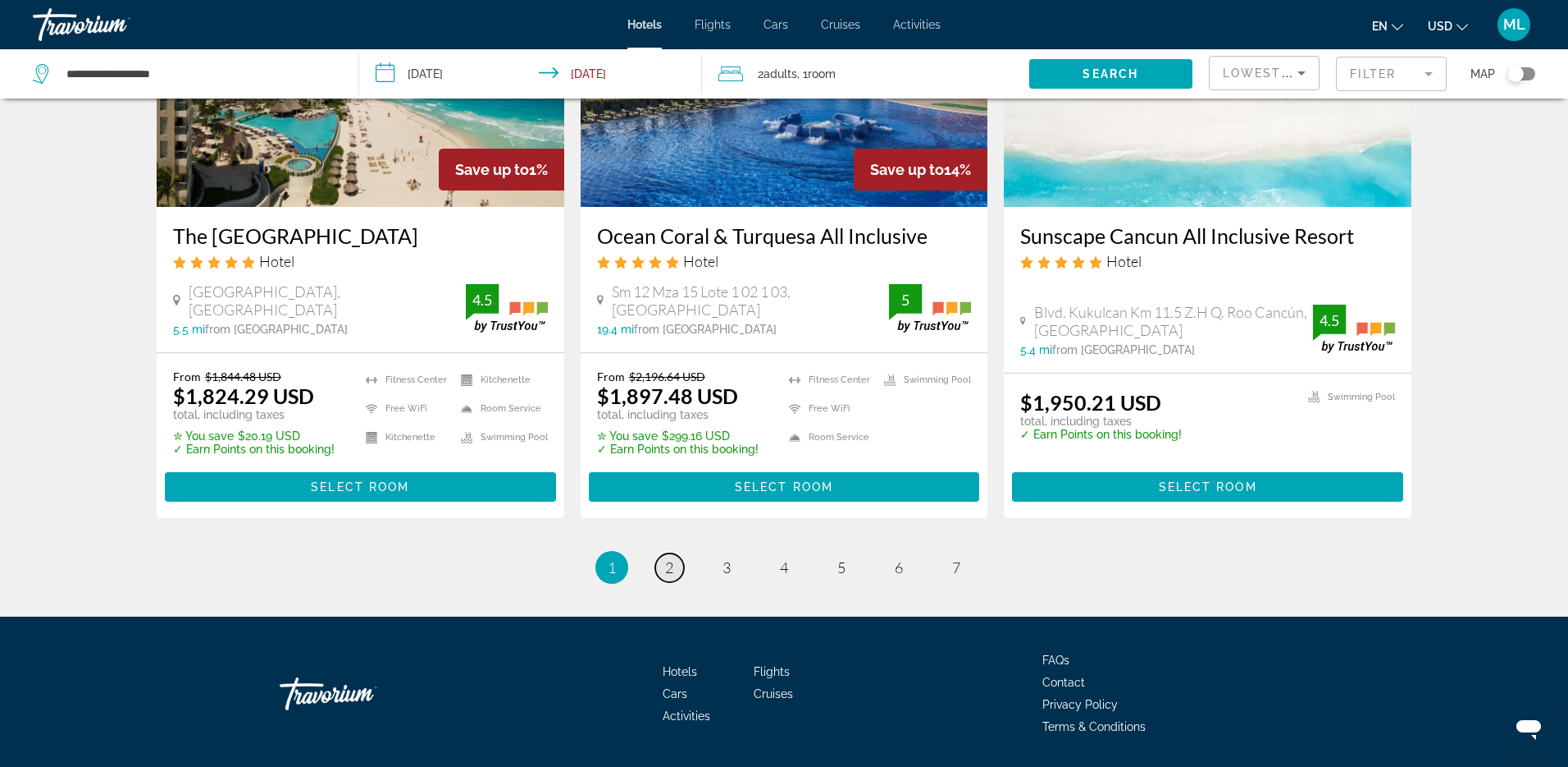
click at [665, 576] on span "2" at bounding box center [669, 567] width 8 height 18
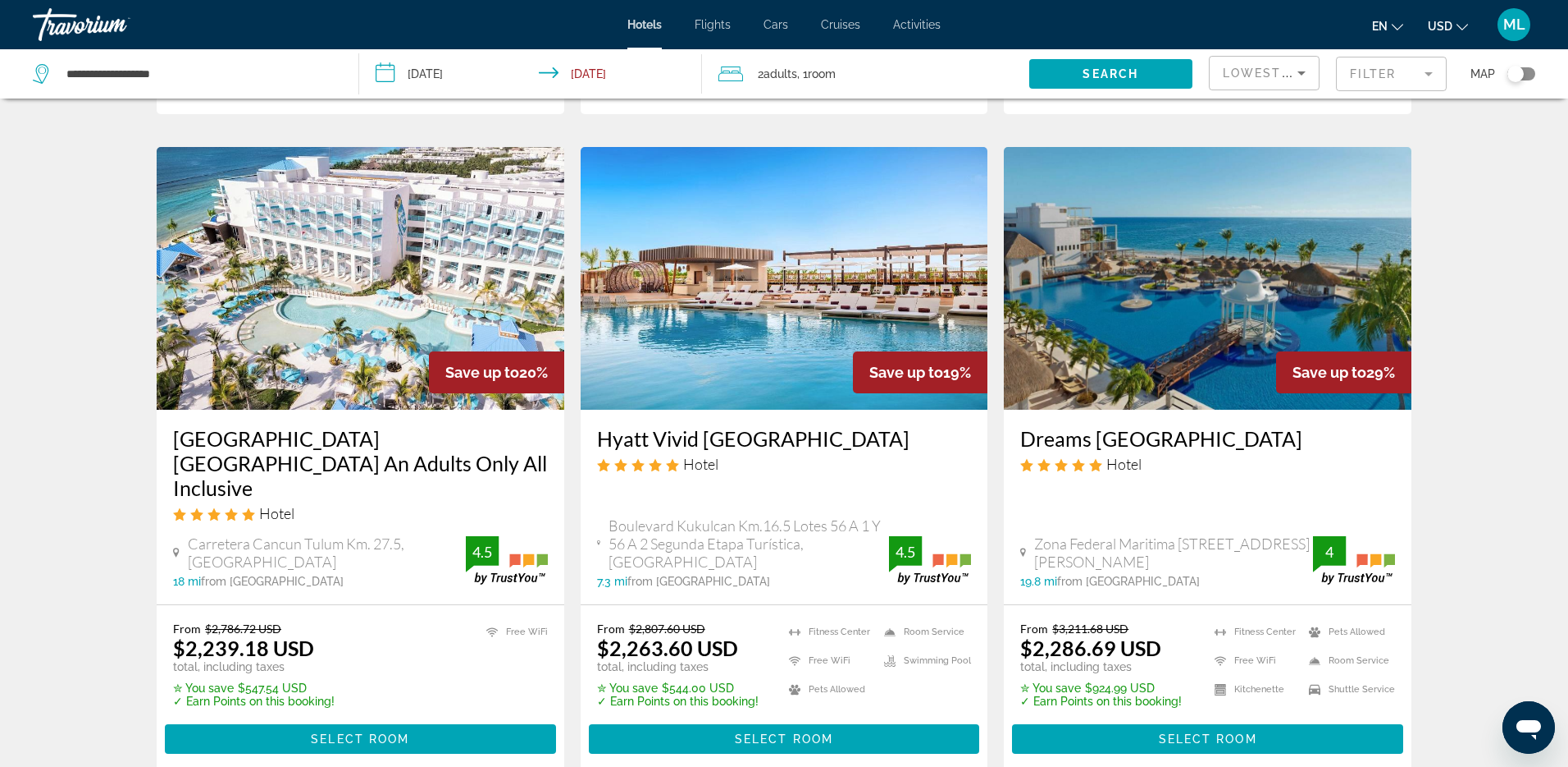
scroll to position [636, 0]
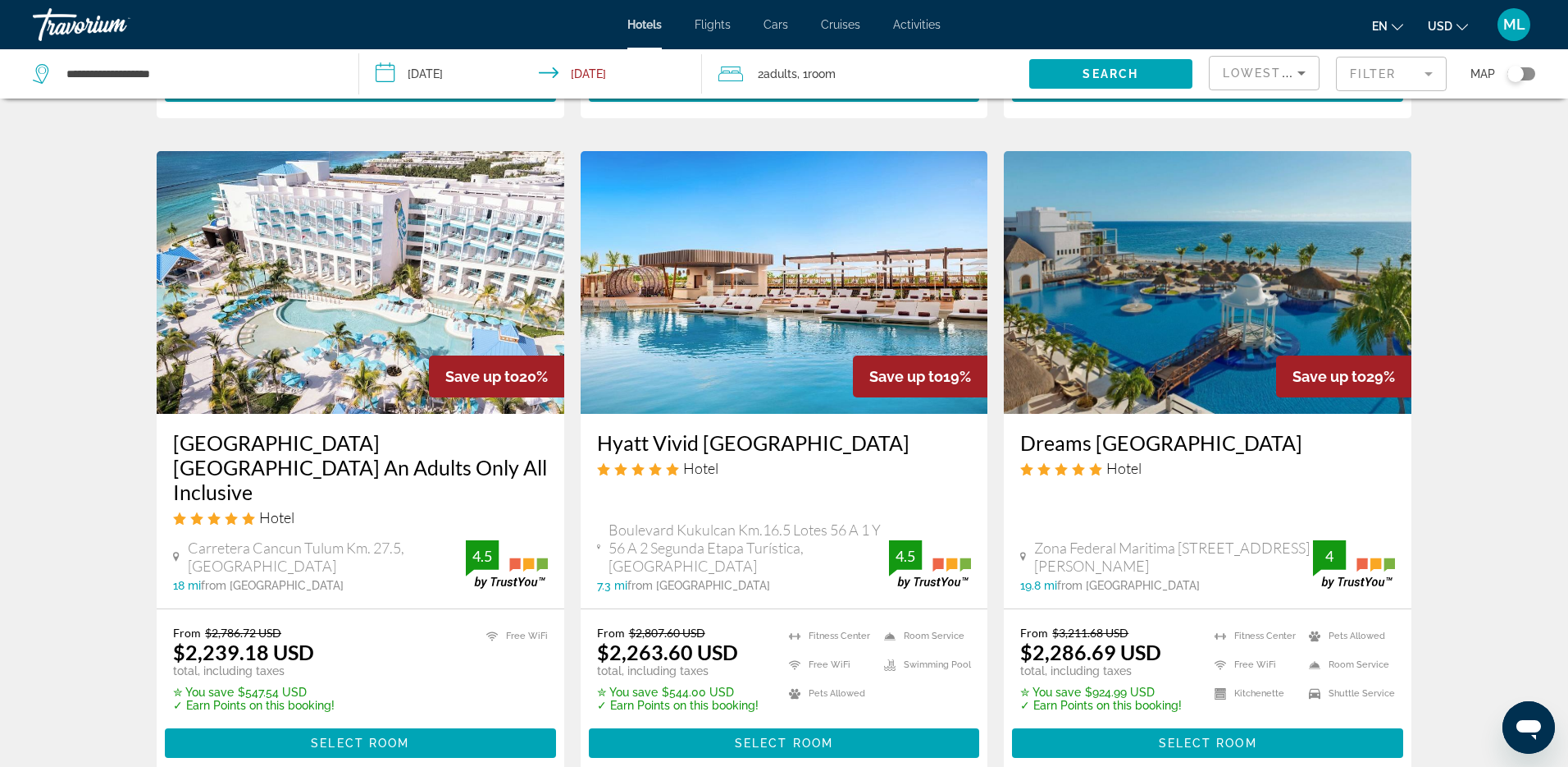
click at [1113, 353] on img "Main content" at bounding box center [1208, 282] width 408 height 263
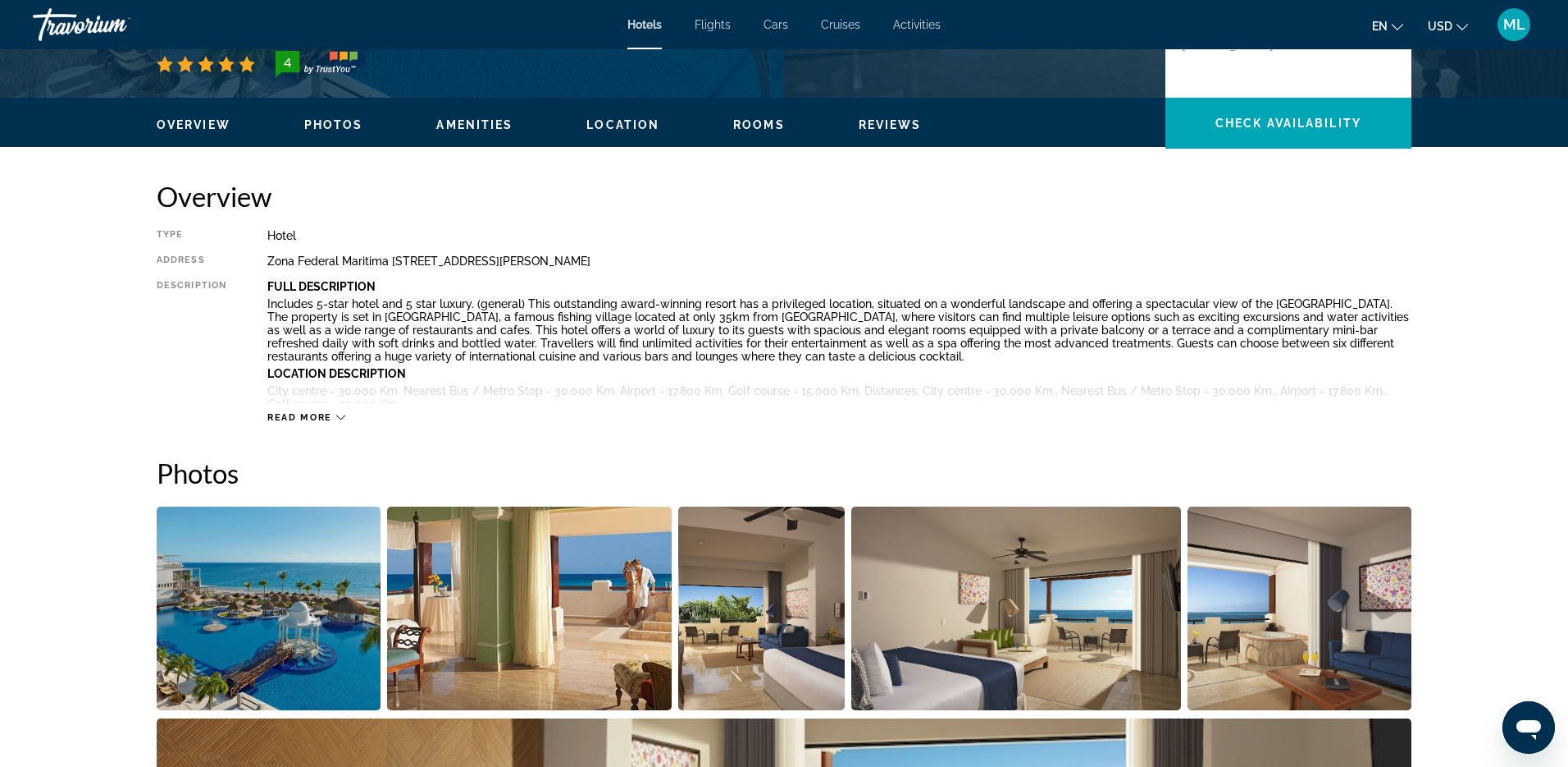
scroll to position [448, 0]
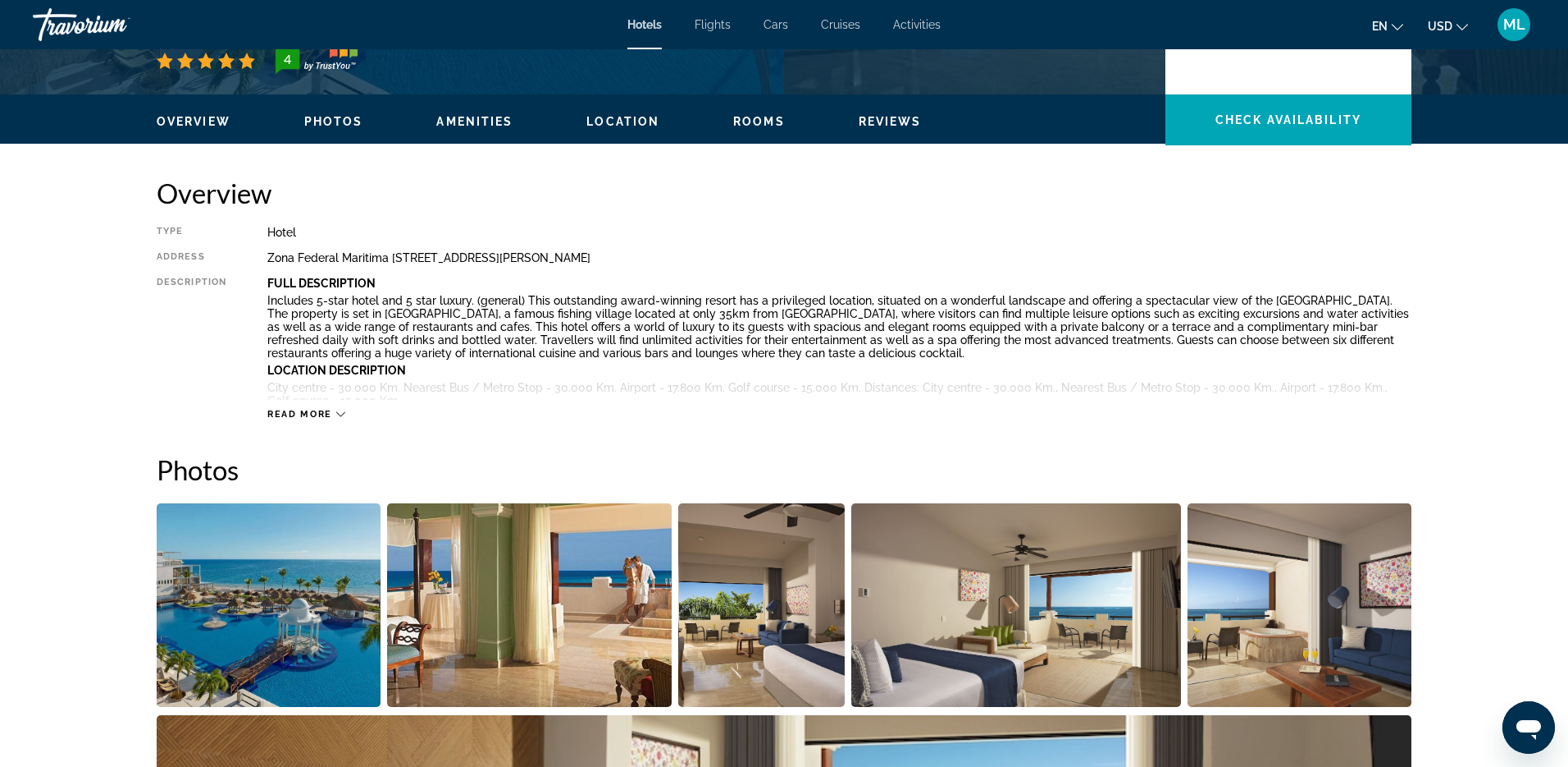
click at [293, 415] on span "Read more" at bounding box center [299, 414] width 65 height 11
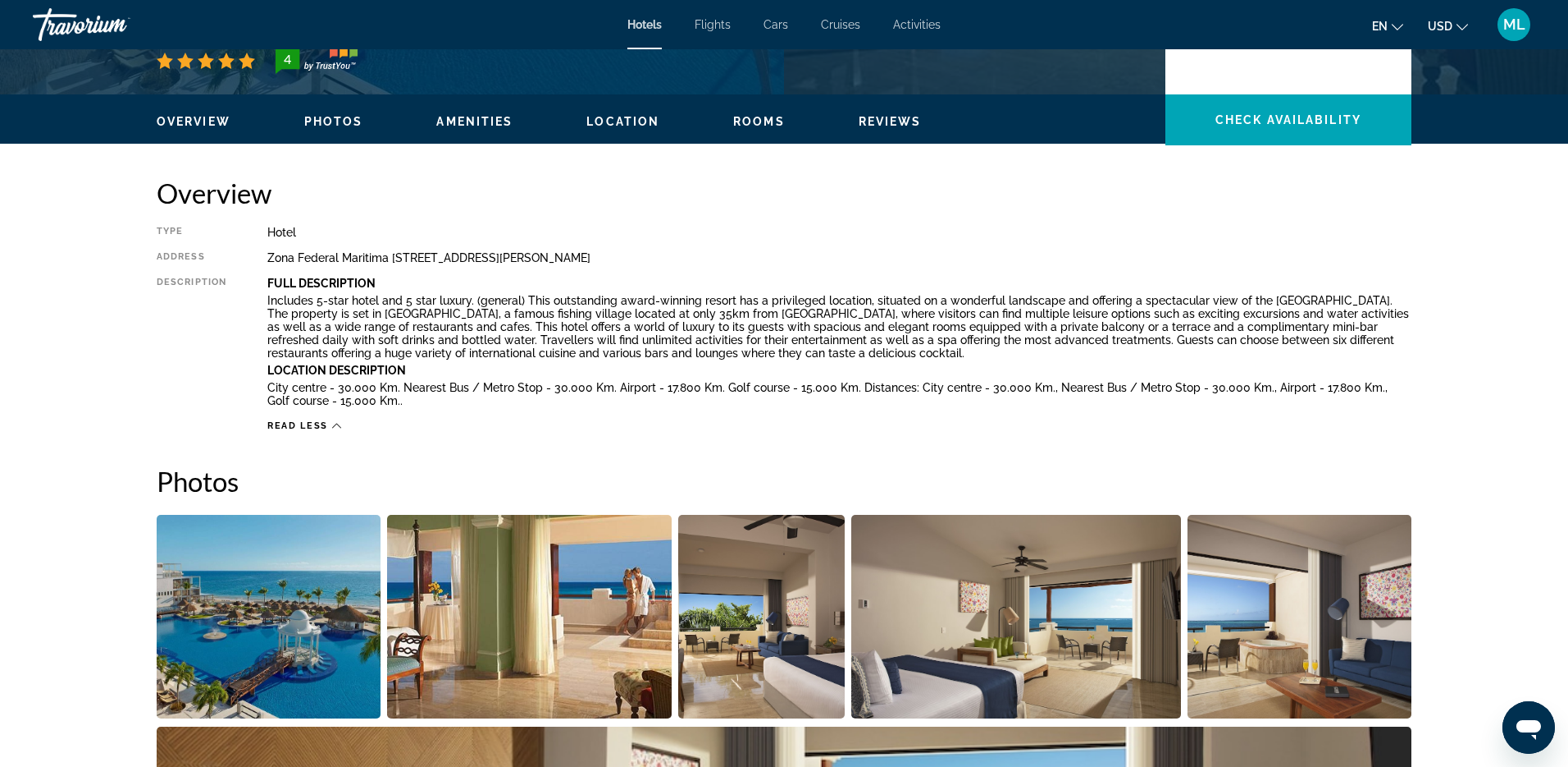
click at [449, 123] on span "Amenities" at bounding box center [474, 121] width 76 height 13
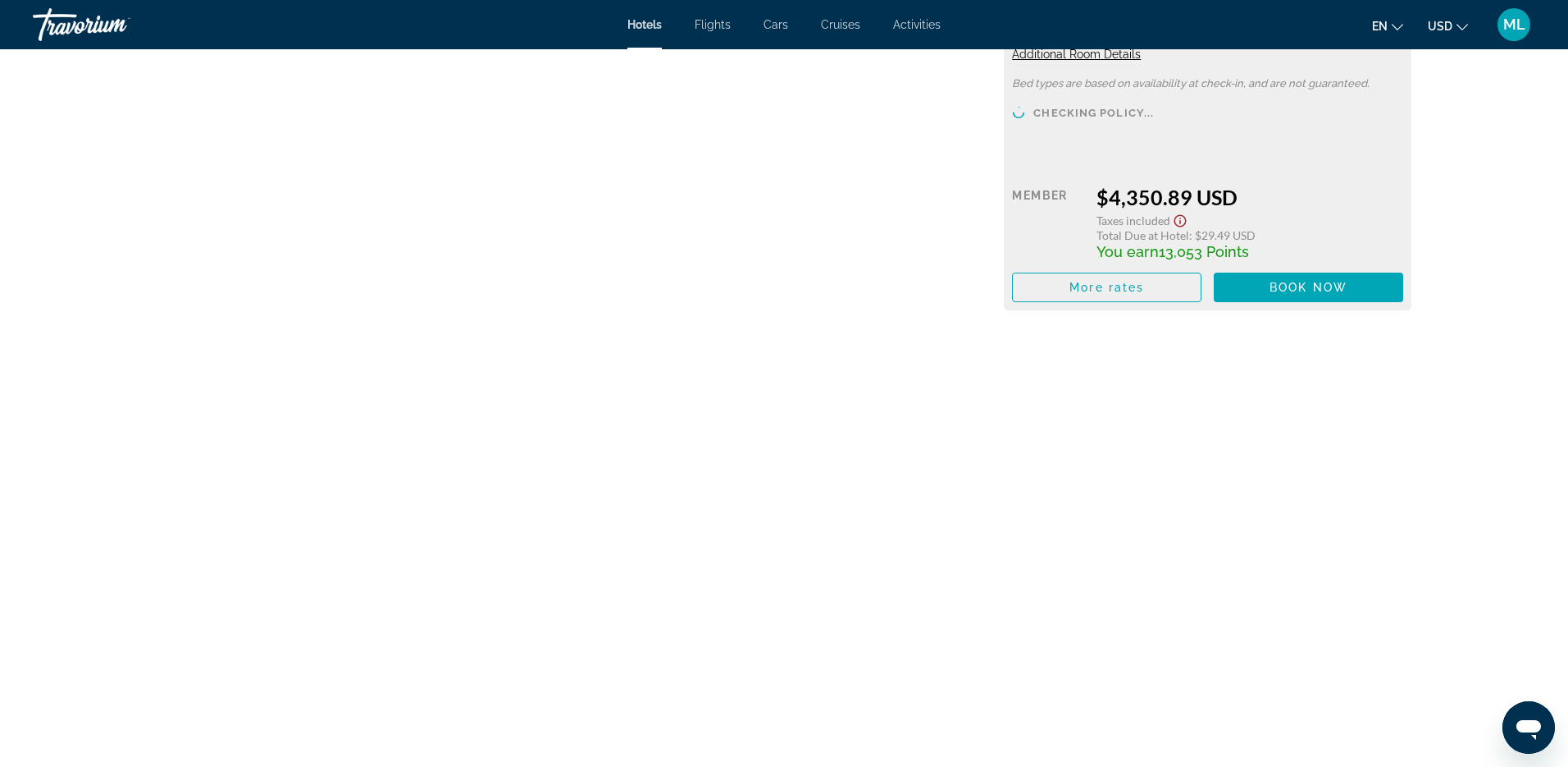
scroll to position [5966, 0]
